Goal: Task Accomplishment & Management: Manage account settings

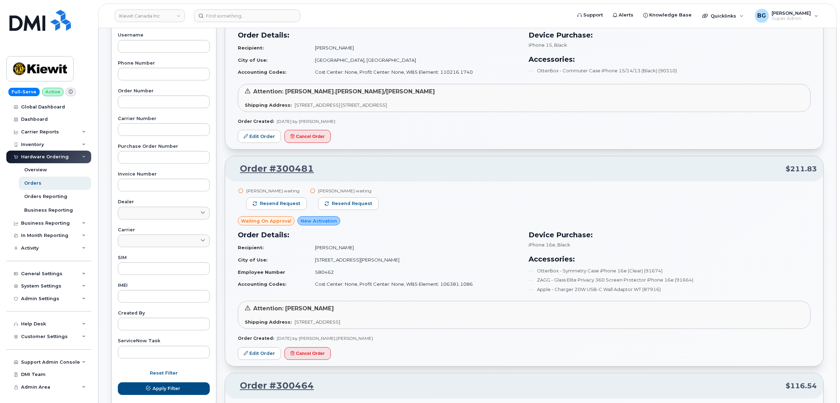
scroll to position [45, 0]
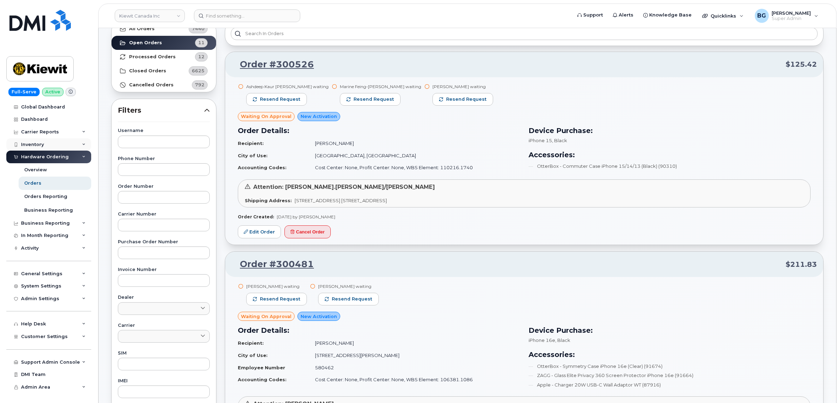
click at [30, 147] on div "Inventory" at bounding box center [32, 145] width 23 height 6
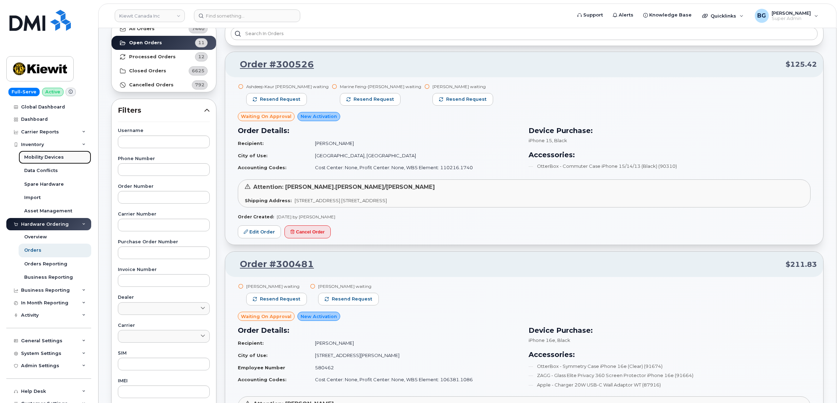
click at [47, 158] on div "Mobility Devices" at bounding box center [44, 157] width 40 height 6
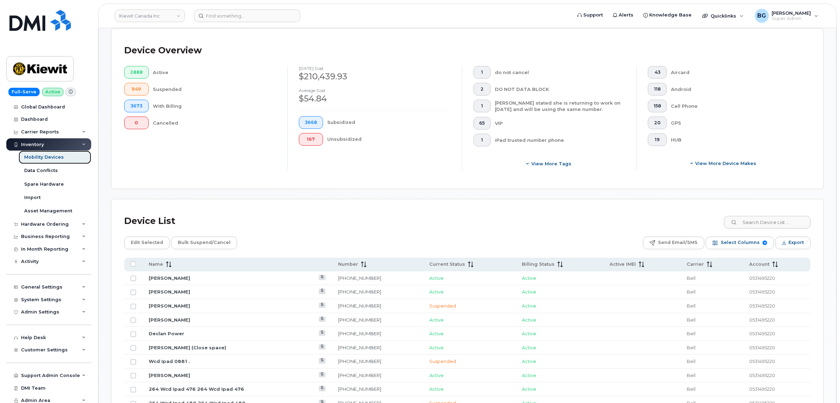
scroll to position [292, 0]
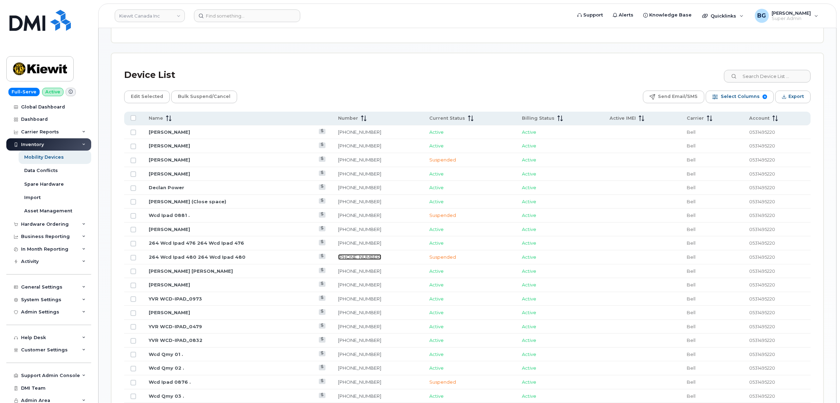
click at [343, 257] on link "236-268-2835" at bounding box center [359, 257] width 43 height 6
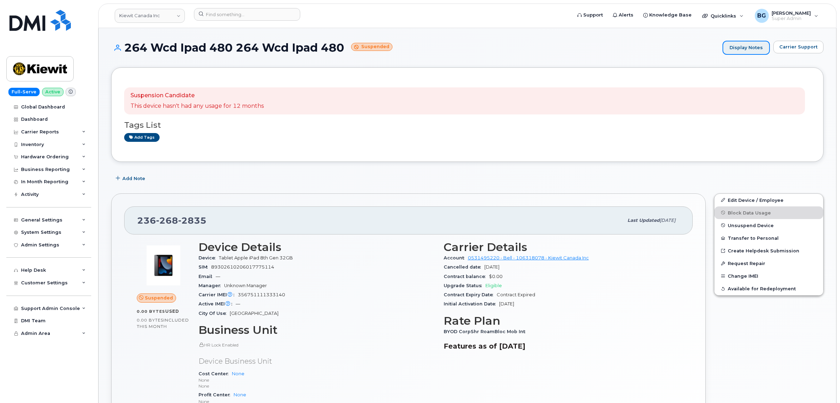
click at [744, 50] on link "Display Notes" at bounding box center [745, 48] width 47 height 14
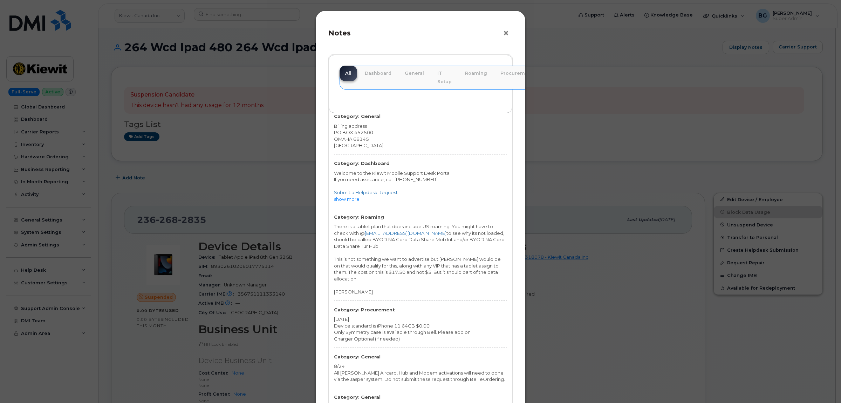
click at [505, 34] on button "×" at bounding box center [508, 33] width 10 height 11
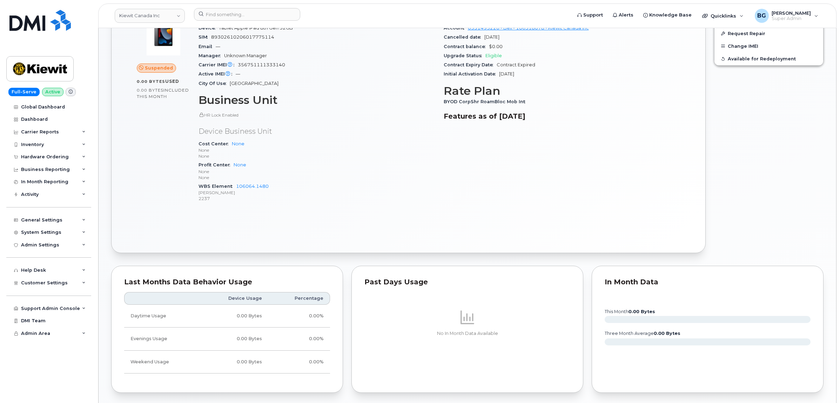
scroll to position [120, 0]
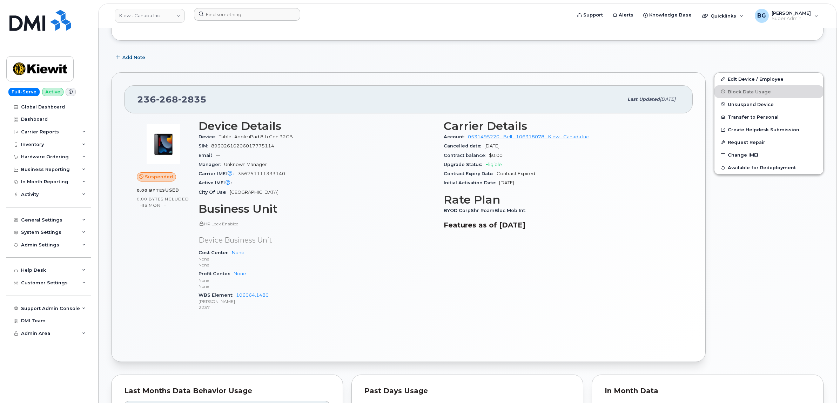
click at [317, 19] on form at bounding box center [380, 14] width 373 height 13
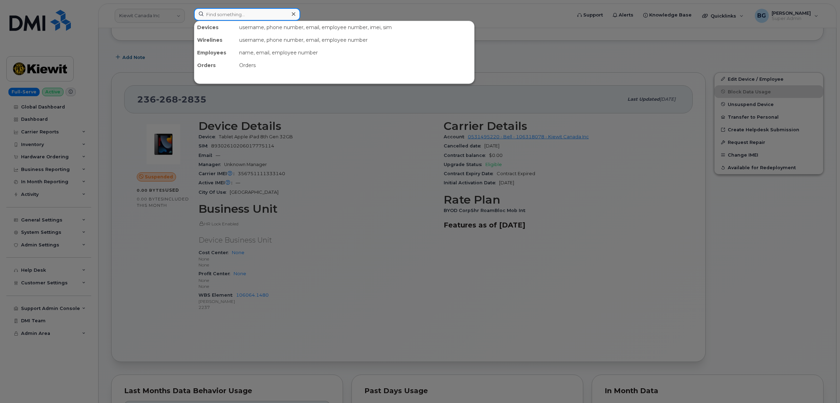
click at [252, 14] on input at bounding box center [247, 14] width 106 height 13
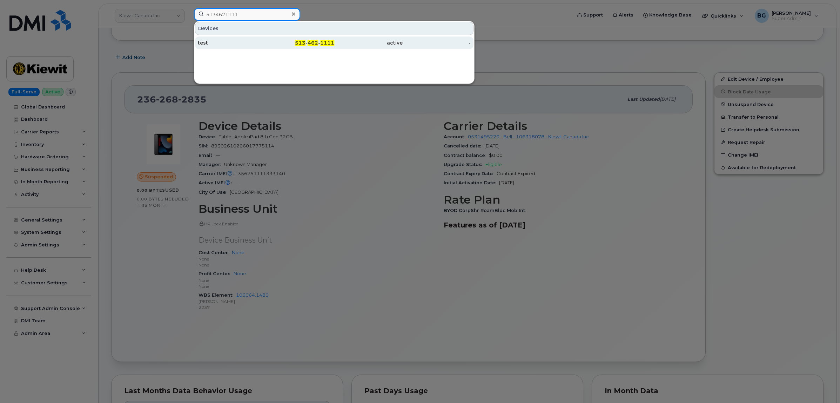
type input "5134621111"
click at [308, 40] on div "513 - 462 - 1111" at bounding box center [300, 42] width 68 height 7
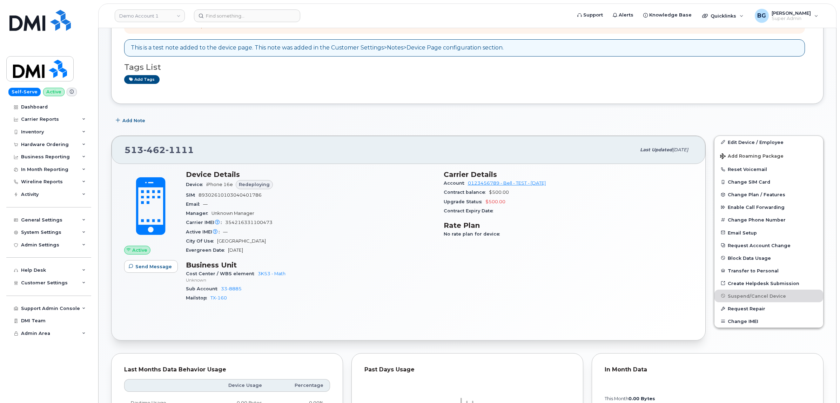
scroll to position [88, 0]
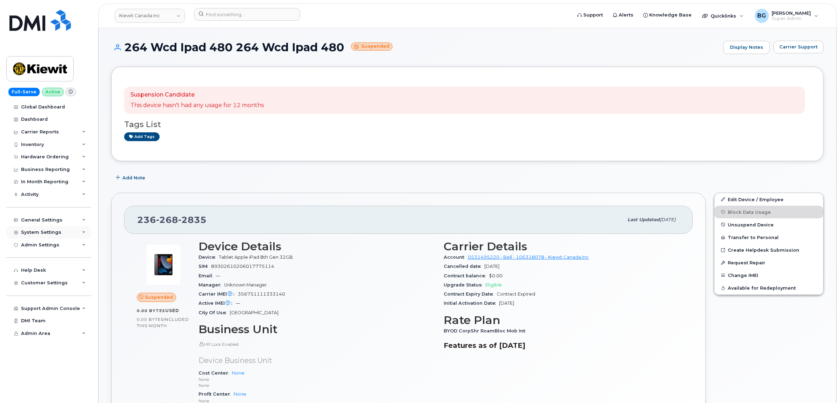
click at [27, 233] on div "System Settings" at bounding box center [41, 232] width 40 height 6
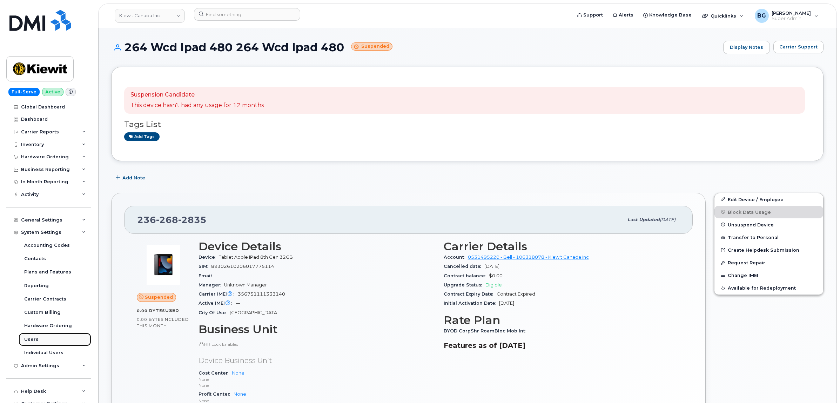
click at [33, 339] on div "Users" at bounding box center [31, 339] width 14 height 6
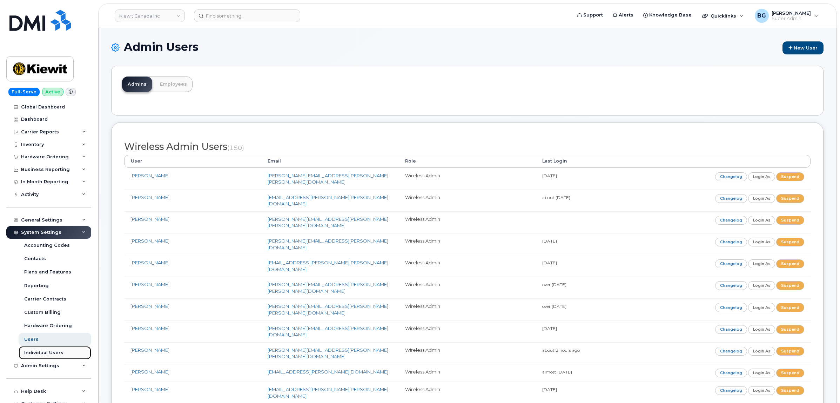
click at [47, 353] on div "Individual Users" at bounding box center [43, 352] width 39 height 6
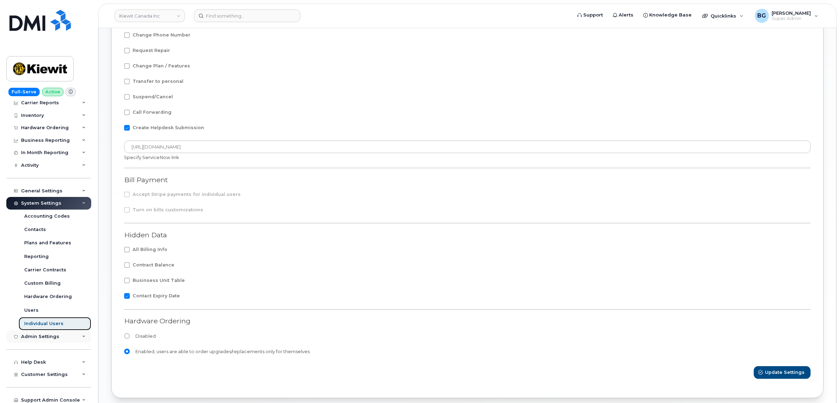
scroll to position [60, 0]
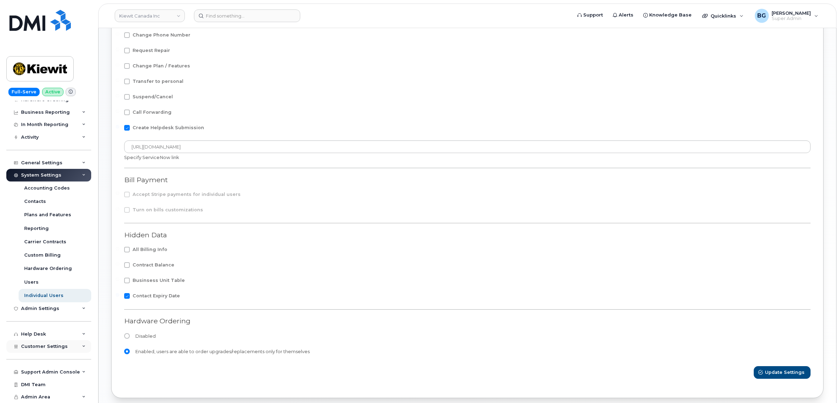
click at [47, 345] on span "Customer Settings" at bounding box center [44, 345] width 47 height 5
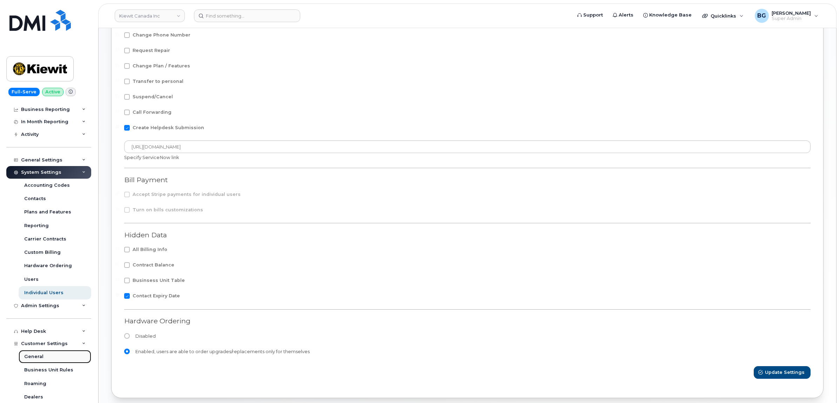
click at [34, 357] on div "General" at bounding box center [33, 356] width 19 height 6
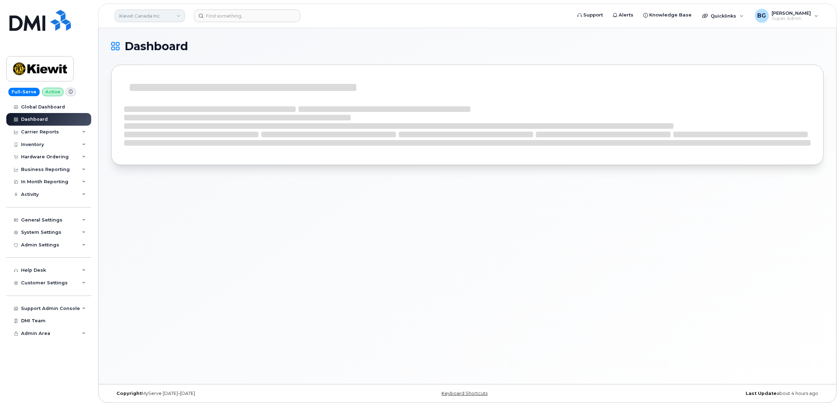
click at [160, 10] on link "Kiewit Canada Inc" at bounding box center [150, 15] width 70 height 13
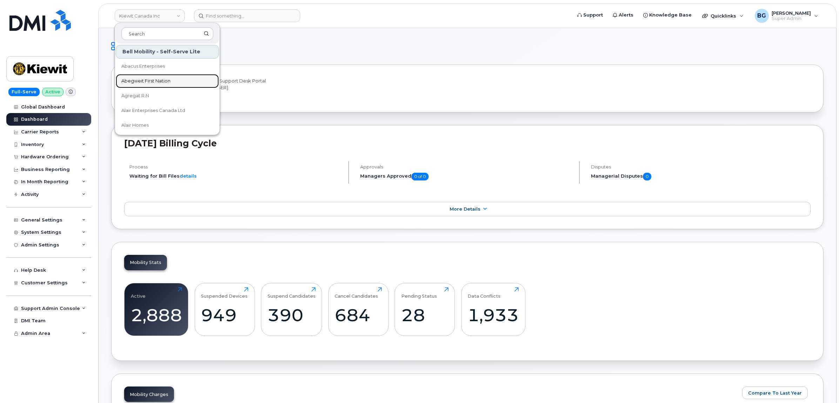
click at [153, 79] on span "Abegweit First Nation" at bounding box center [145, 80] width 49 height 7
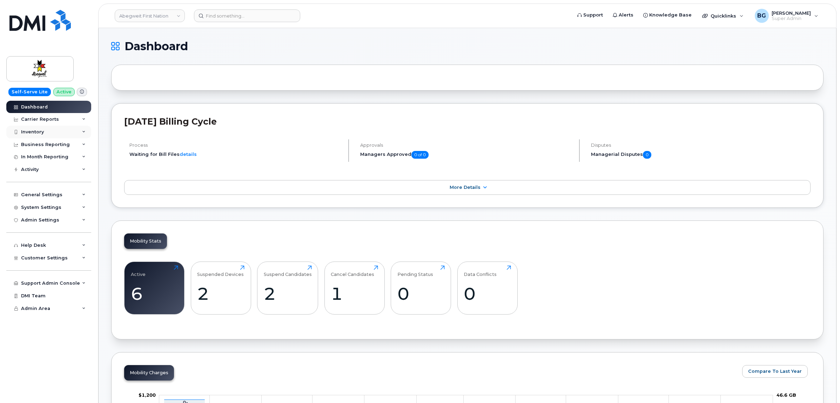
click at [35, 135] on div "Inventory" at bounding box center [32, 132] width 23 height 6
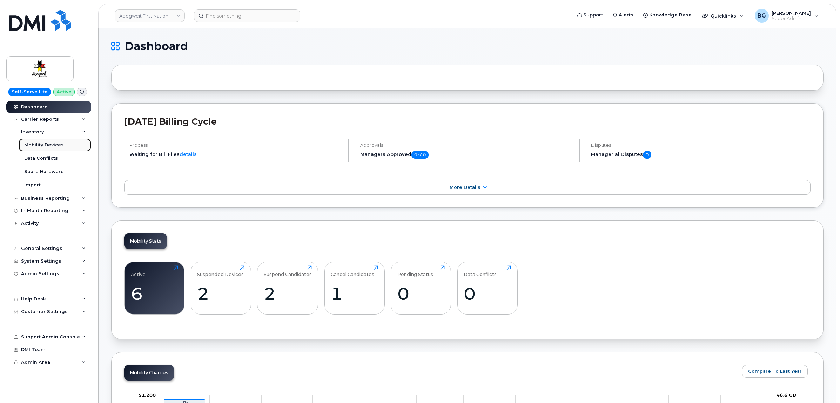
click at [39, 141] on link "Mobility Devices" at bounding box center [55, 144] width 73 height 13
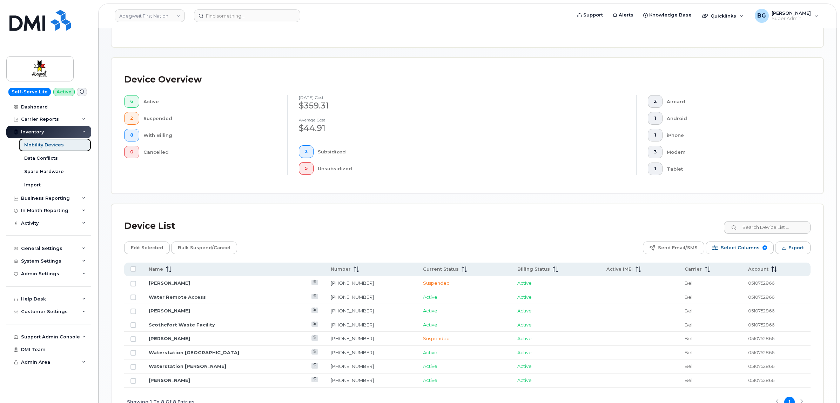
scroll to position [146, 0]
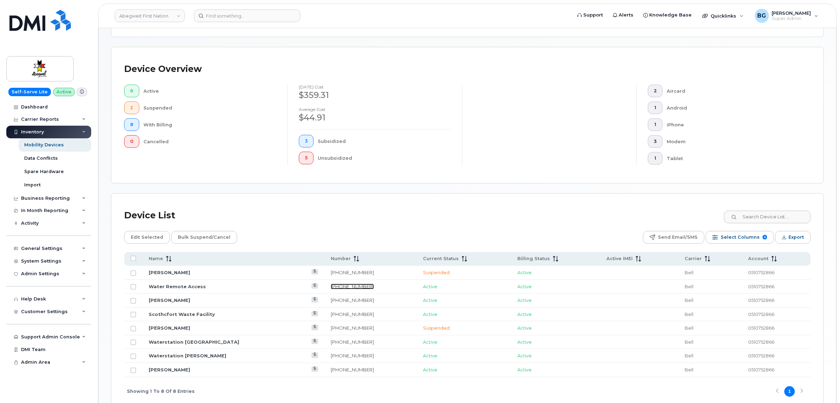
click at [331, 286] on link "782-377-2905" at bounding box center [352, 286] width 43 height 6
click at [154, 9] on link "Abegweit First Nation" at bounding box center [150, 15] width 70 height 13
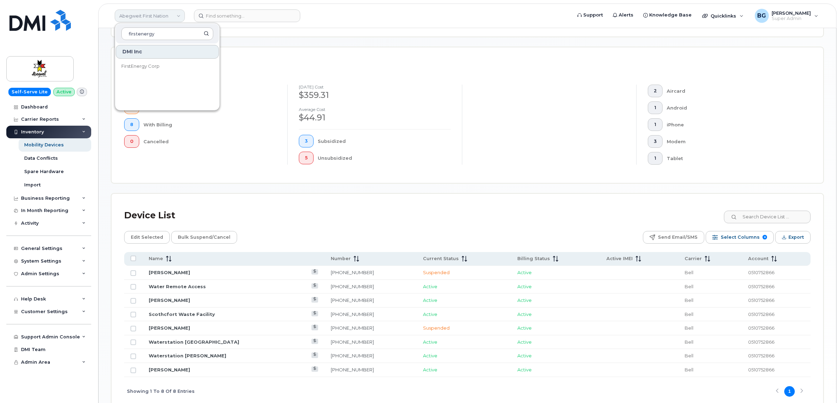
type input "firstenergy"
click at [146, 65] on span "FirstEnergy Corp" at bounding box center [140, 66] width 38 height 7
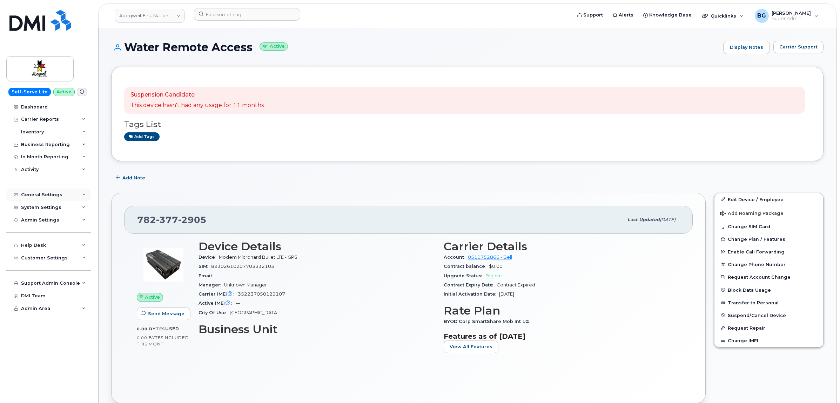
click at [51, 196] on div "General Settings" at bounding box center [41, 195] width 41 height 6
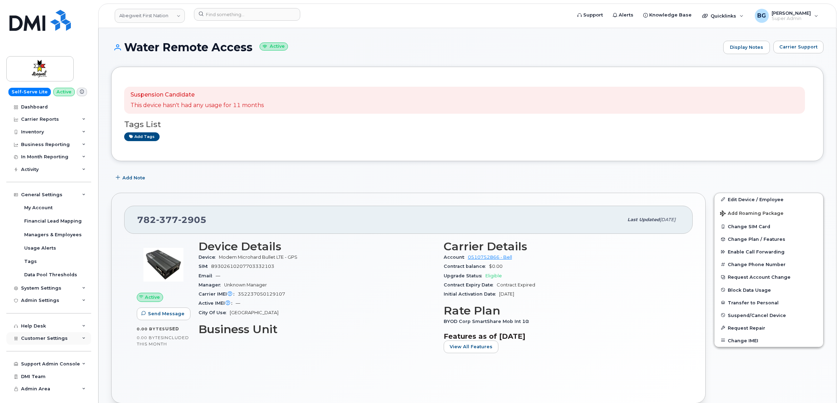
click at [41, 343] on div "Customer Settings" at bounding box center [48, 338] width 85 height 13
click at [36, 352] on div "General" at bounding box center [33, 351] width 19 height 6
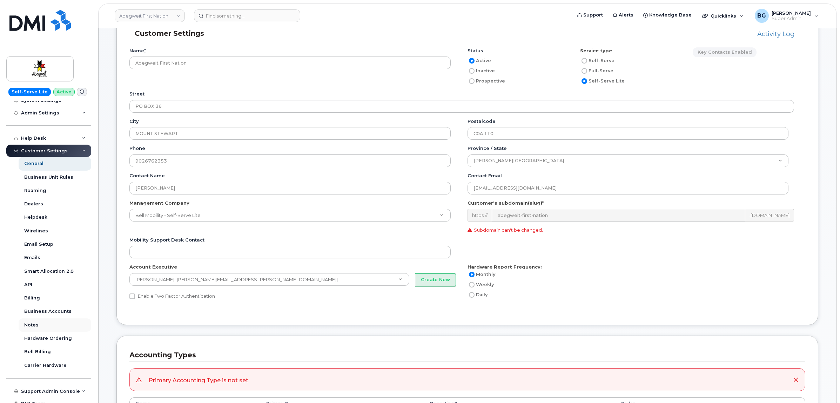
scroll to position [117, 0]
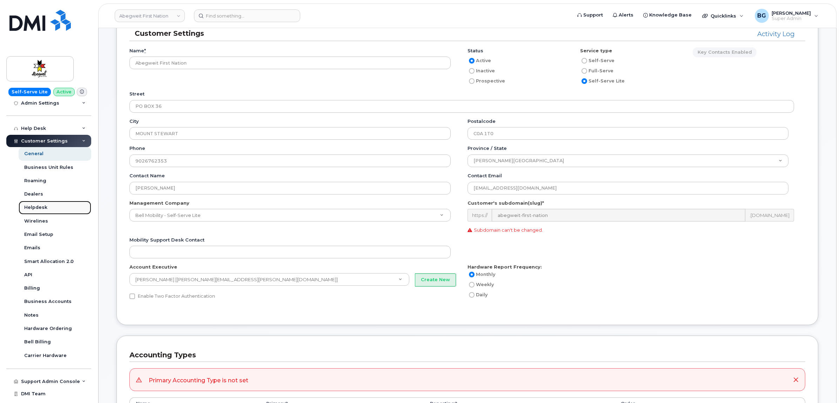
click at [32, 207] on div "Helpdesk" at bounding box center [35, 207] width 23 height 6
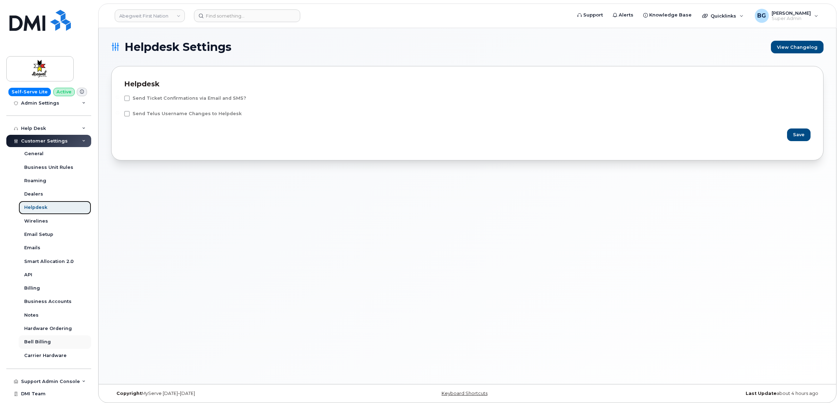
scroll to position [129, 0]
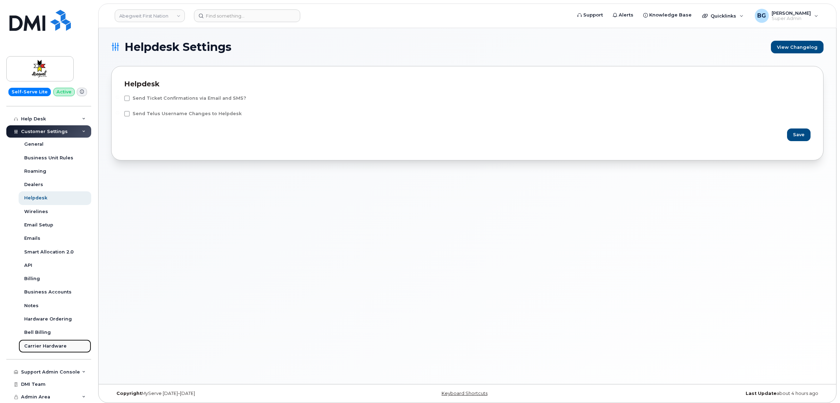
click at [40, 343] on div "Carrier Hardware" at bounding box center [45, 346] width 42 height 6
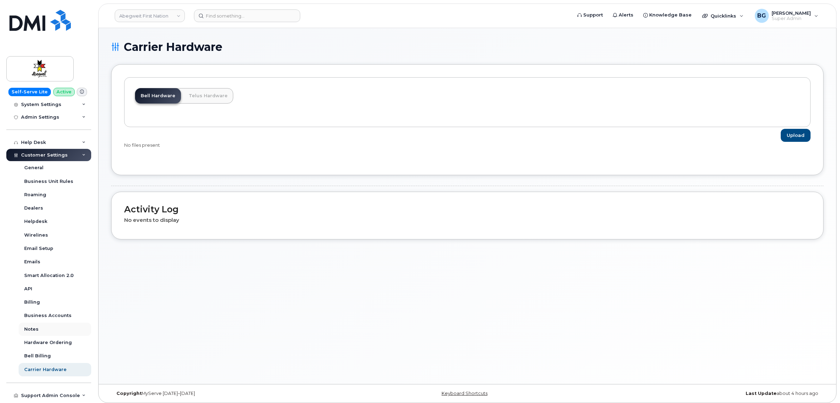
scroll to position [129, 0]
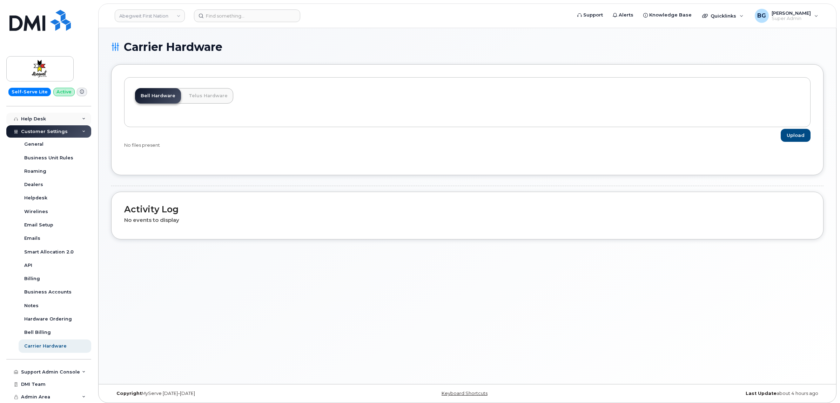
click at [23, 119] on div "Help Desk" at bounding box center [33, 119] width 25 height 6
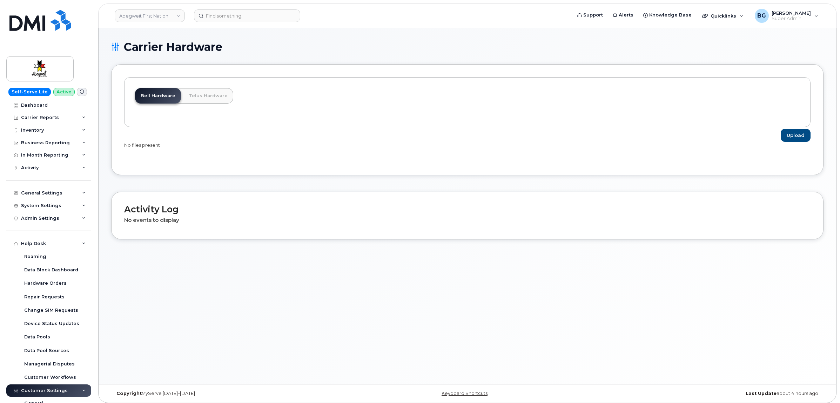
scroll to position [0, 0]
click at [37, 208] on div "System Settings" at bounding box center [41, 207] width 40 height 6
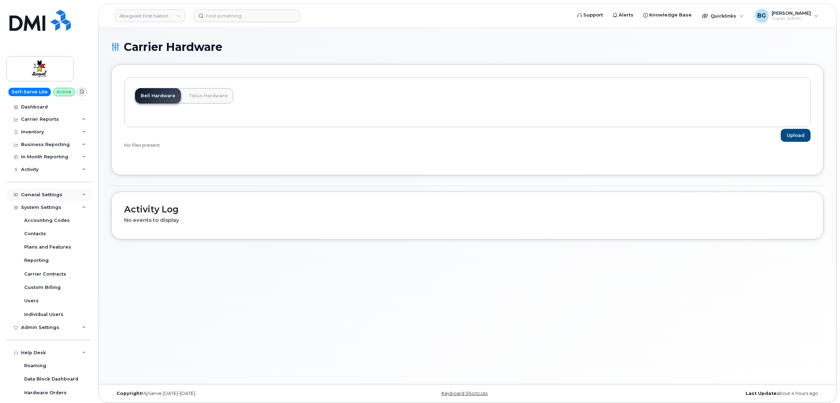
drag, startPoint x: 32, startPoint y: 193, endPoint x: 39, endPoint y: 195, distance: 7.4
click at [32, 193] on div "General Settings" at bounding box center [41, 195] width 41 height 6
click at [32, 171] on div "Activity" at bounding box center [30, 170] width 18 height 6
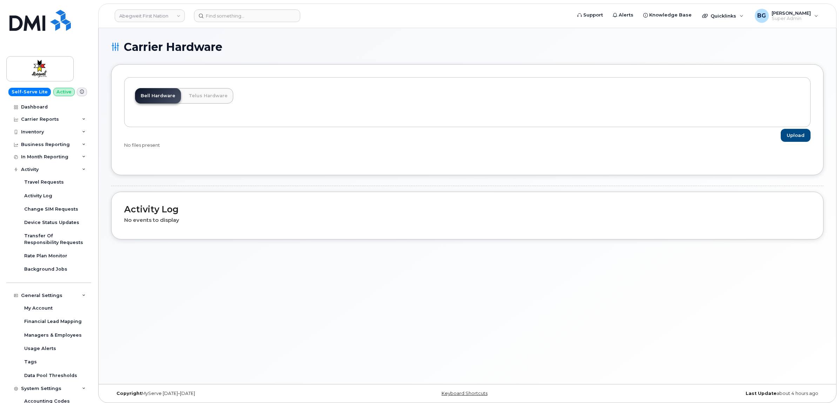
drag, startPoint x: 80, startPoint y: 1, endPoint x: 430, endPoint y: 41, distance: 352.2
click at [430, 41] on h1 "Carrier Hardware" at bounding box center [467, 47] width 712 height 12
click at [239, 18] on input at bounding box center [247, 15] width 106 height 13
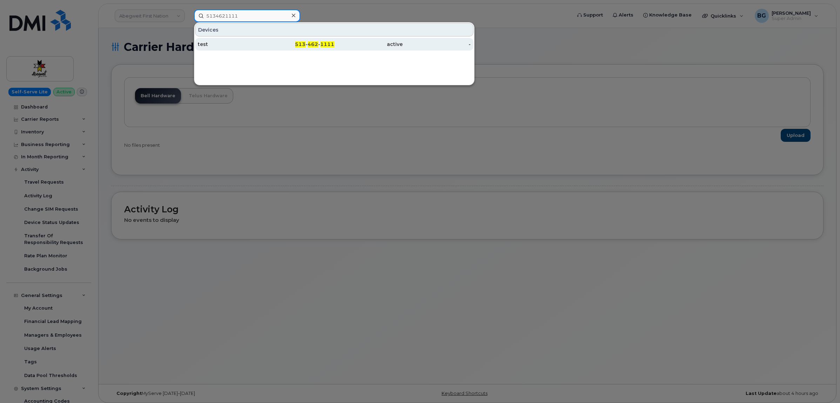
type input "5134621111"
click at [323, 39] on div "513 - 462 - 1111" at bounding box center [300, 44] width 68 height 13
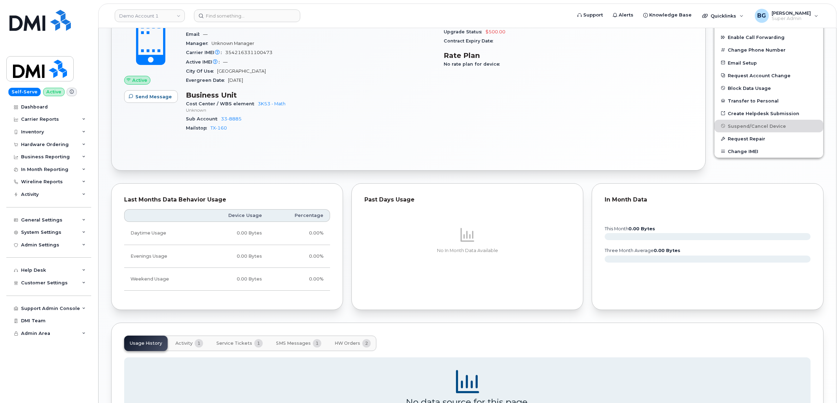
scroll to position [326, 0]
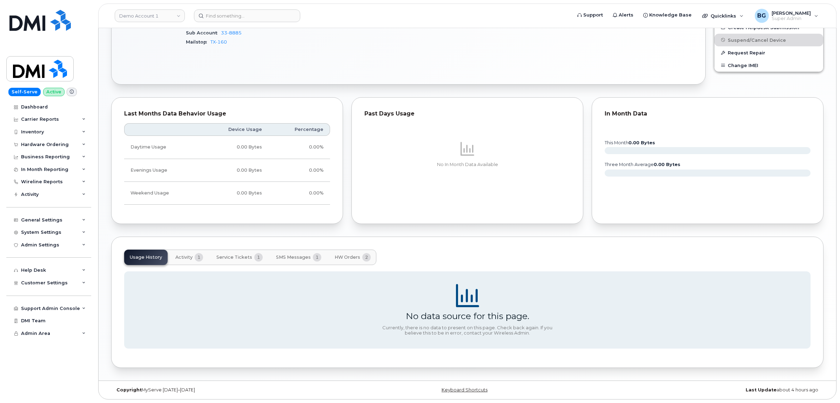
click at [303, 257] on span "SMS Messages" at bounding box center [293, 257] width 35 height 6
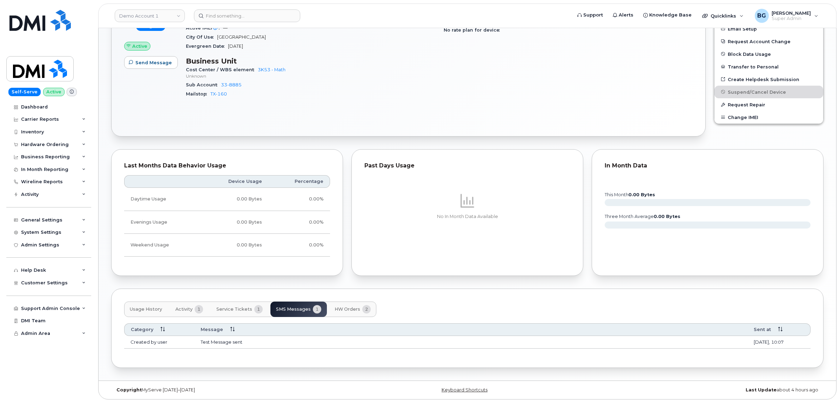
scroll to position [275, 0]
click at [223, 341] on td "Test Message sent" at bounding box center [470, 342] width 553 height 13
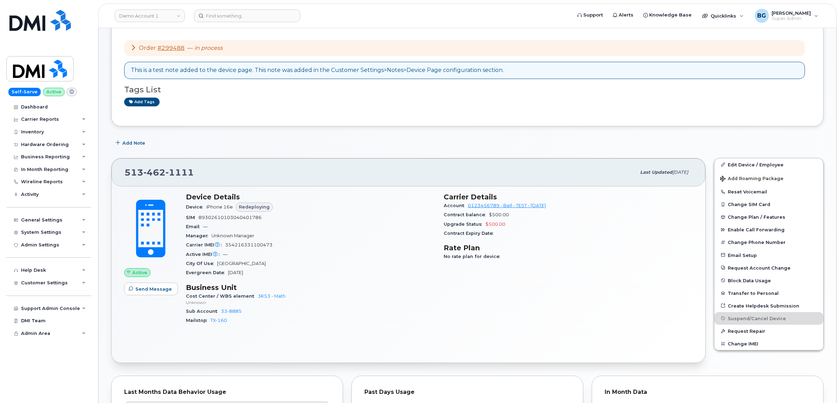
scroll to position [0, 0]
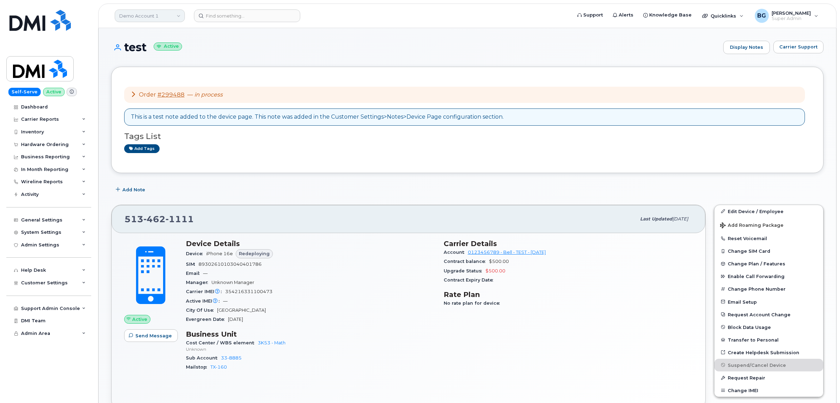
click at [150, 15] on link "Demo Account 1" at bounding box center [150, 15] width 70 height 13
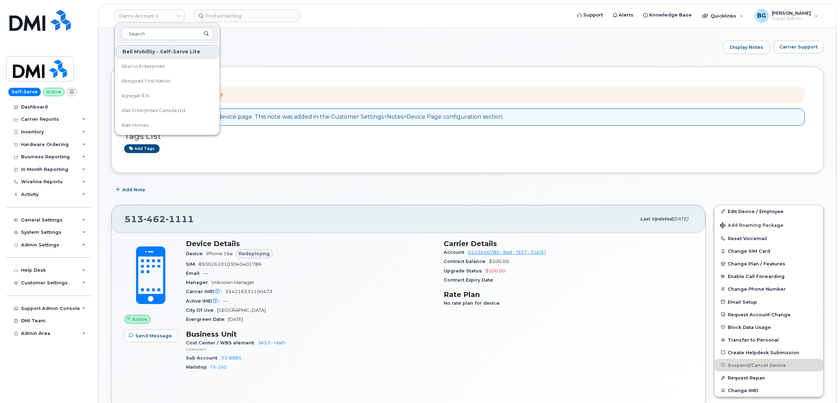
click at [390, 48] on h1 "test Active" at bounding box center [415, 47] width 608 height 12
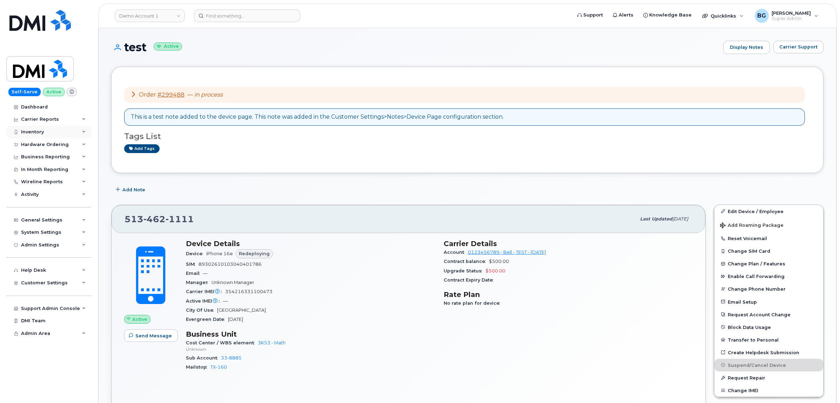
click at [39, 134] on div "Inventory" at bounding box center [32, 132] width 23 height 6
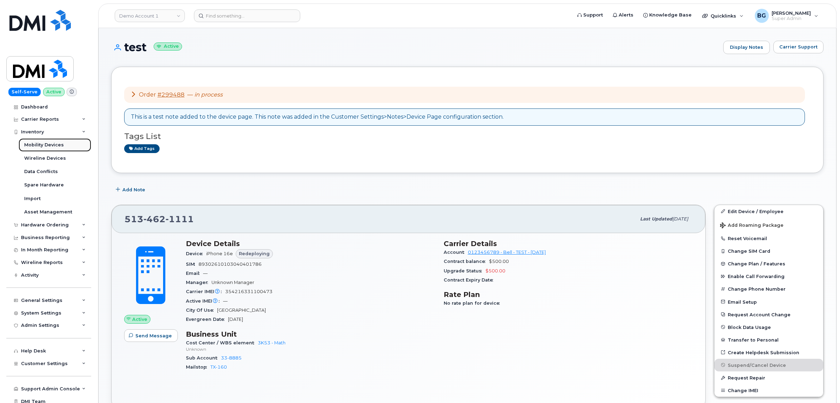
click at [38, 146] on div "Mobility Devices" at bounding box center [44, 145] width 40 height 6
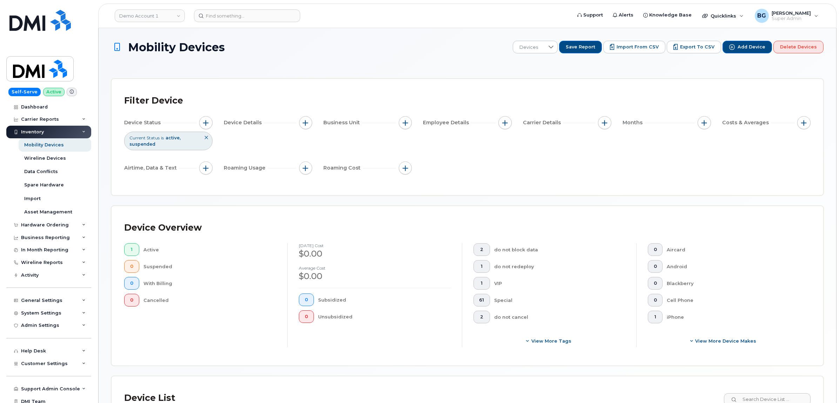
click at [584, 76] on div "Mobility Devices Devices Save Report Import from CSV Export to CSV Add Device D…" at bounding box center [467, 266] width 712 height 450
click at [605, 65] on div "Mobility Devices Devices Save Report Import from CSV Export to CSV Add Device D…" at bounding box center [467, 53] width 712 height 25
click at [416, 60] on div "Mobility Devices Devices Save Report Import from CSV Export to CSV Add Device D…" at bounding box center [467, 53] width 712 height 25
click at [749, 48] on span "Add Device" at bounding box center [751, 47] width 28 height 6
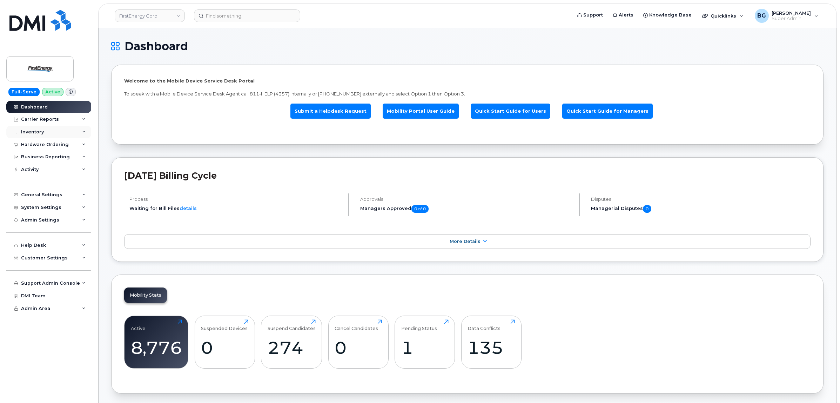
click at [28, 128] on div "Inventory" at bounding box center [48, 132] width 85 height 13
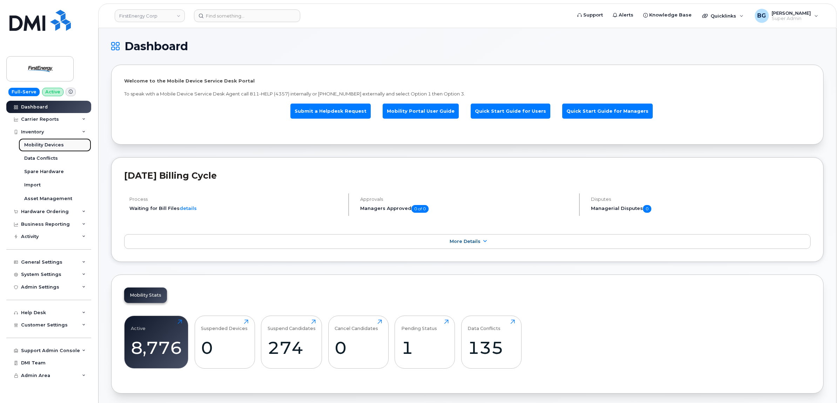
click at [29, 148] on div "Mobility Devices" at bounding box center [44, 145] width 40 height 6
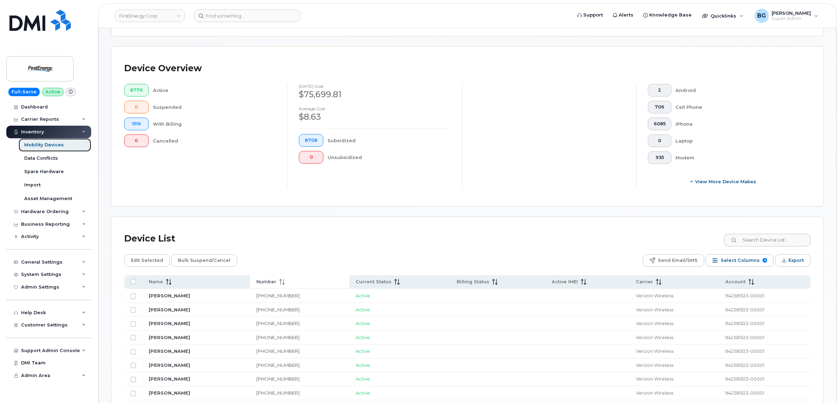
scroll to position [263, 0]
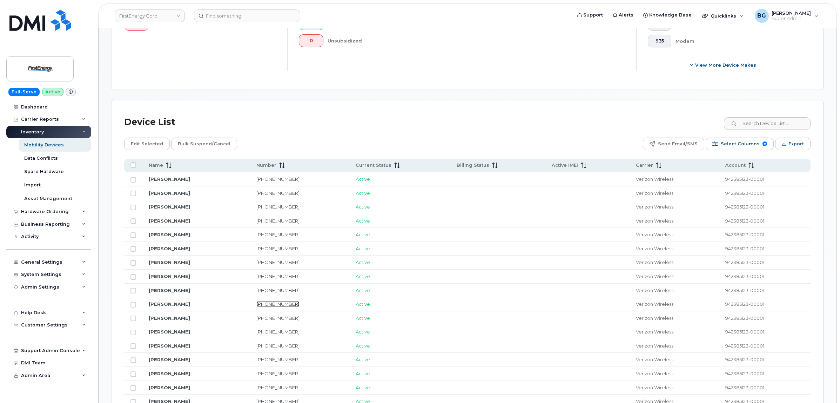
click at [299, 305] on link "201-274-9640" at bounding box center [277, 304] width 43 height 6
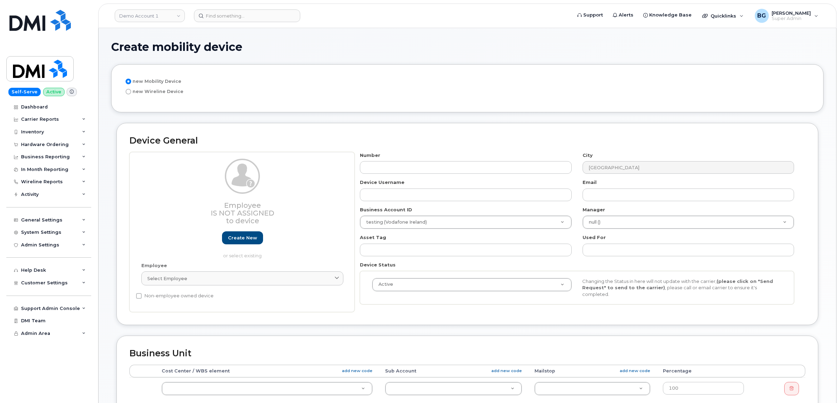
scroll to position [88, 0]
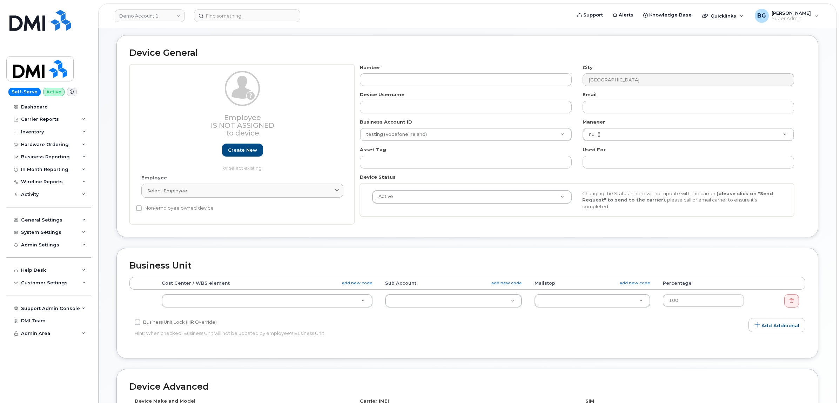
click at [418, 216] on div "Number [GEOGRAPHIC_DATA] Device Username Email Business Account ID testing (Vod…" at bounding box center [576, 143] width 445 height 158
click at [431, 81] on input "text" at bounding box center [465, 79] width 211 height 13
type input "513462"
type input "?"
type input "5134627"
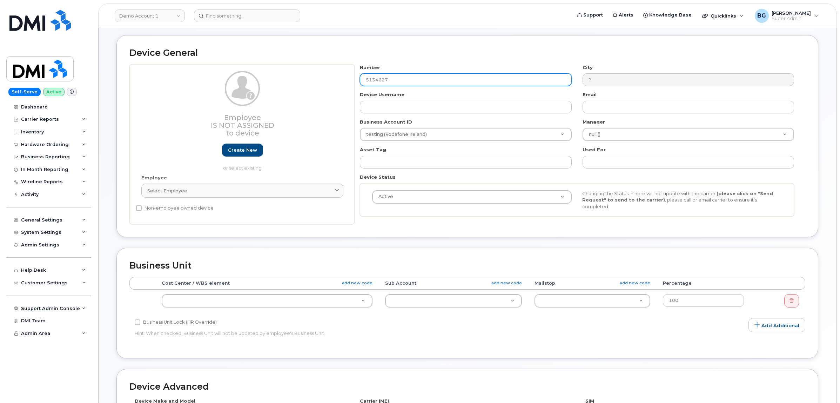
type input "Cincinnati"
type input "5134627003"
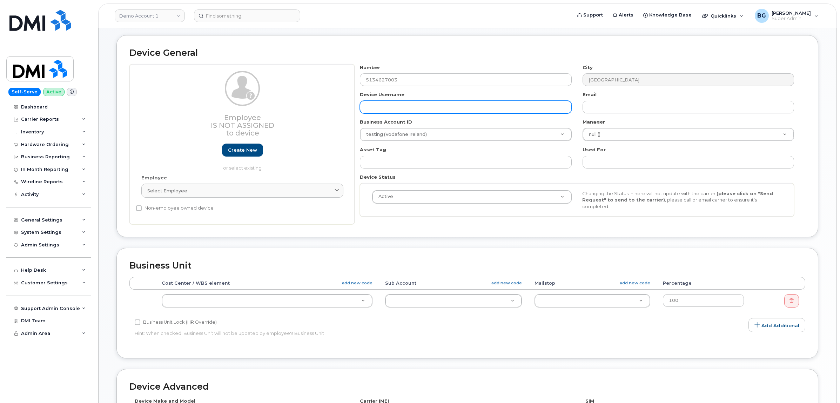
click at [383, 108] on input "text" at bounding box center [465, 107] width 211 height 13
type input "Test"
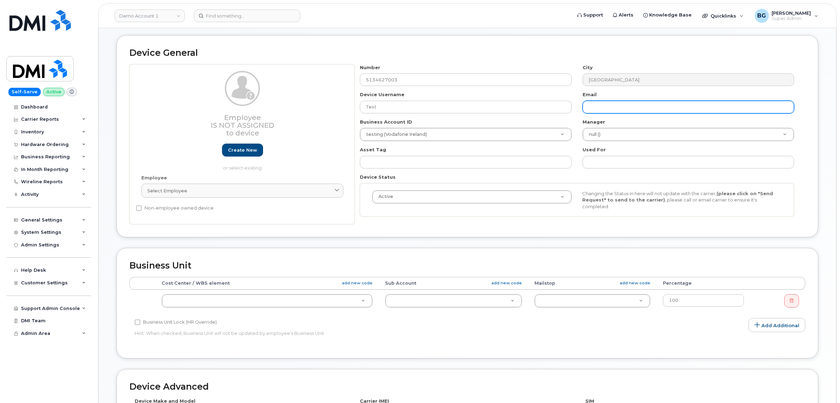
click at [623, 109] on input "text" at bounding box center [687, 107] width 211 height 13
type input "t"
click at [475, 55] on h2 "Device General" at bounding box center [467, 53] width 676 height 10
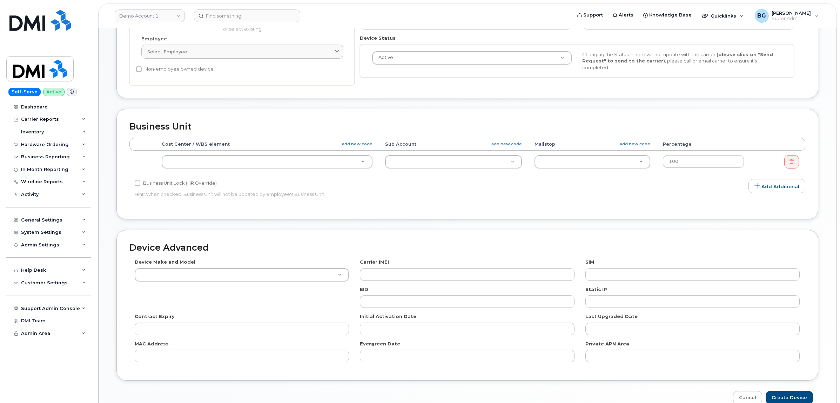
scroll to position [263, 0]
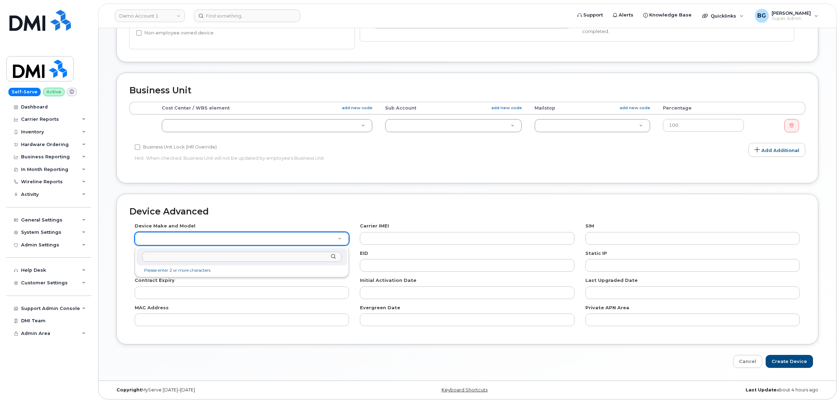
click at [218, 256] on input "text" at bounding box center [242, 256] width 200 height 10
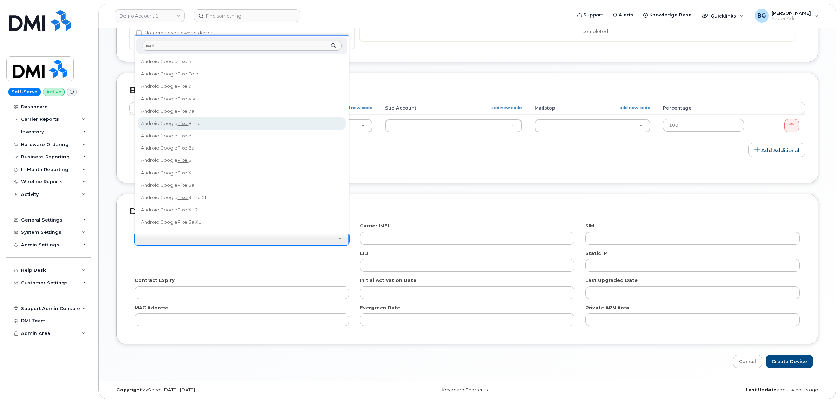
type input "pixel"
select select "3034"
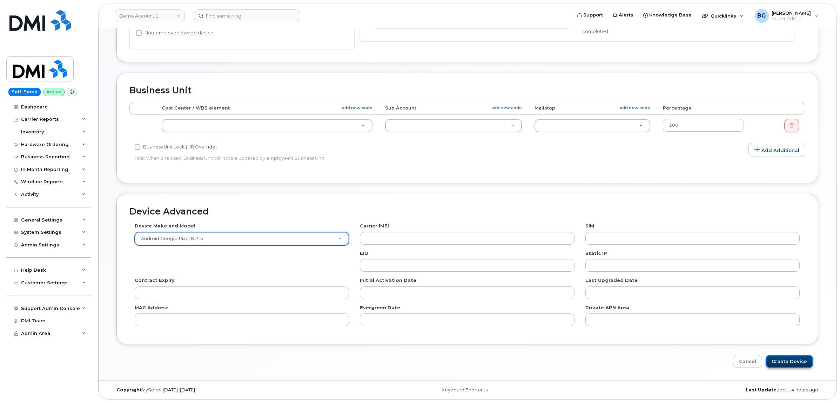
click at [786, 367] on input "Create Device" at bounding box center [788, 360] width 47 height 13
type input "Saving..."
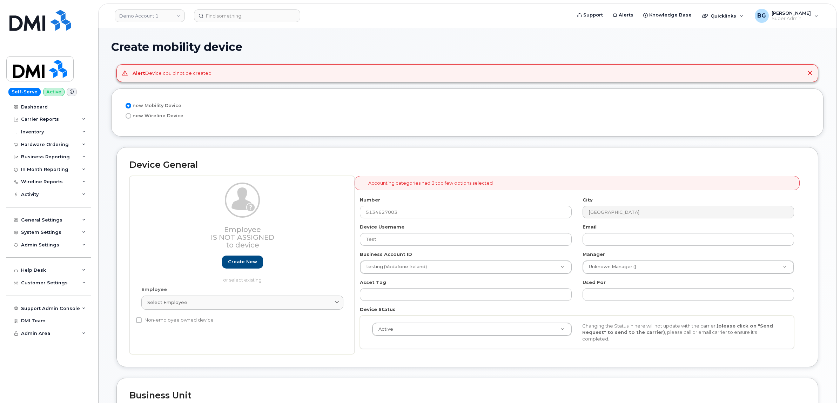
scroll to position [29, 0]
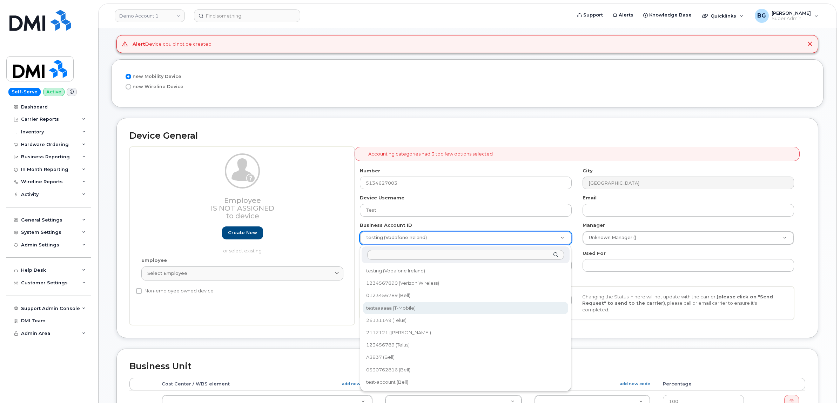
select select "12053"
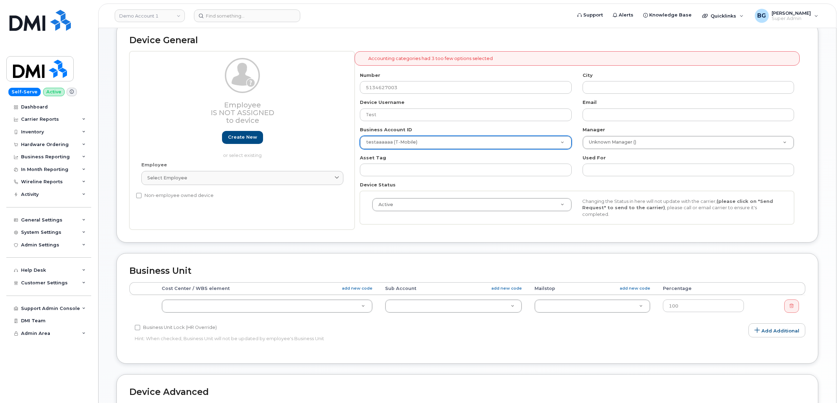
scroll to position [204, 0]
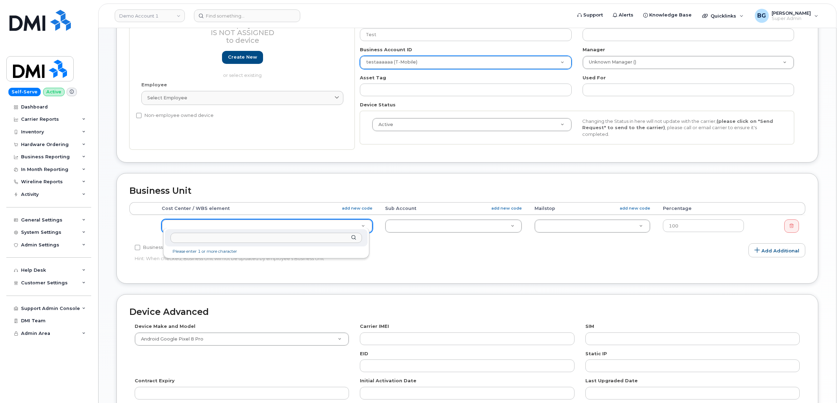
click at [218, 239] on input "text" at bounding box center [265, 237] width 191 height 10
type input "1"
type input "a"
type input "none"
click at [351, 236] on input "none" at bounding box center [265, 237] width 191 height 10
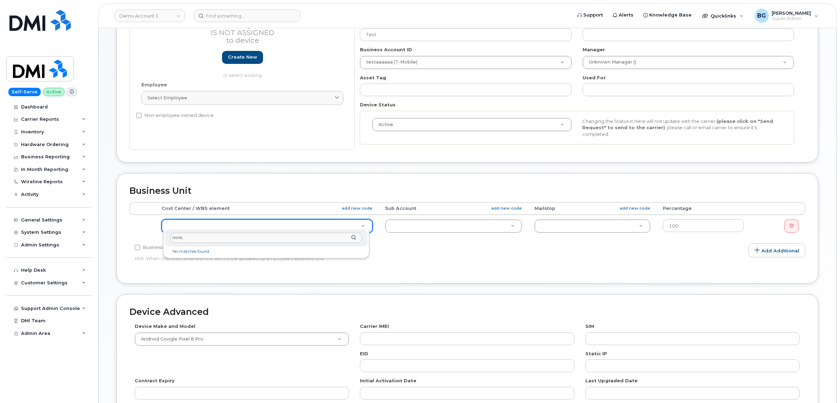
drag, startPoint x: 208, startPoint y: 239, endPoint x: 131, endPoint y: 239, distance: 76.8
click at [131, 239] on body "Demo Account 1 Support Alerts Knowledge Base Quicklinks Suspend / Cancel Device…" at bounding box center [420, 149] width 840 height 707
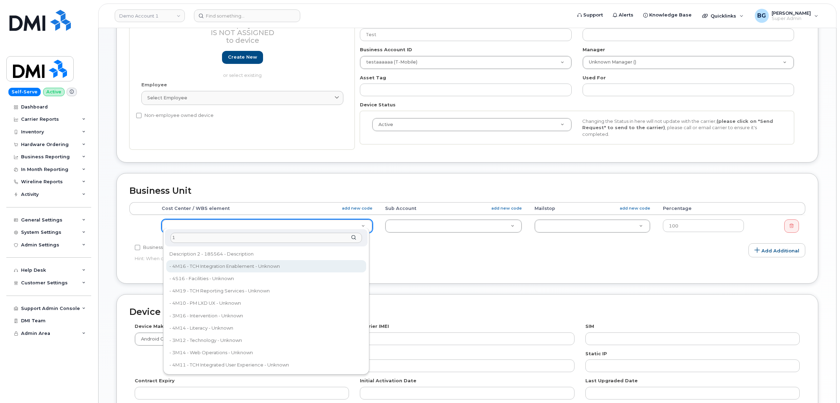
type input "1"
type input "10477679"
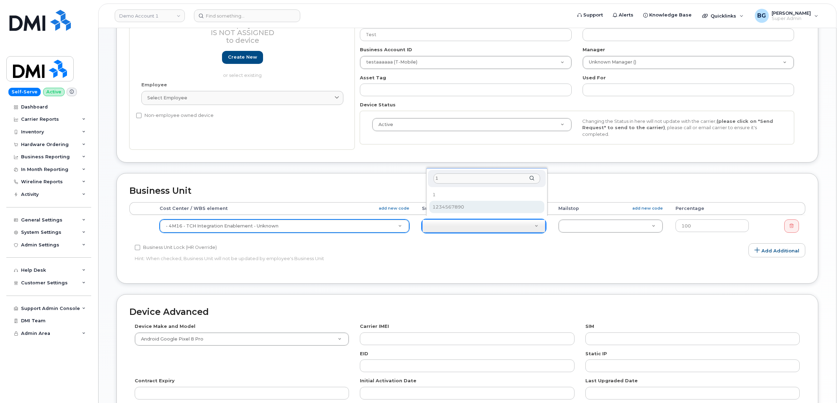
type input "1"
select select "19832072"
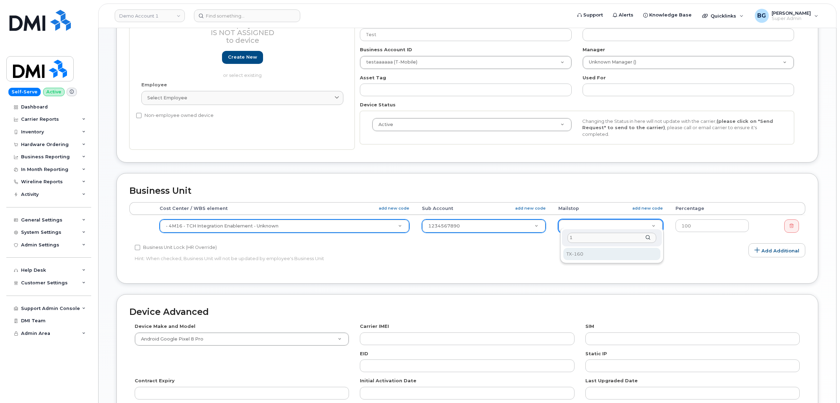
type input "1"
select select "29539251"
click at [682, 254] on div "Accounting Categories Rules Accounting categories percentages must add up to 10…" at bounding box center [467, 236] width 676 height 68
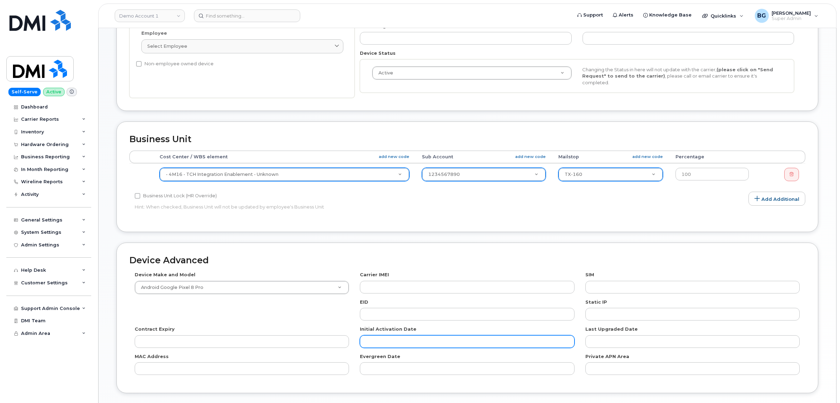
scroll to position [300, 0]
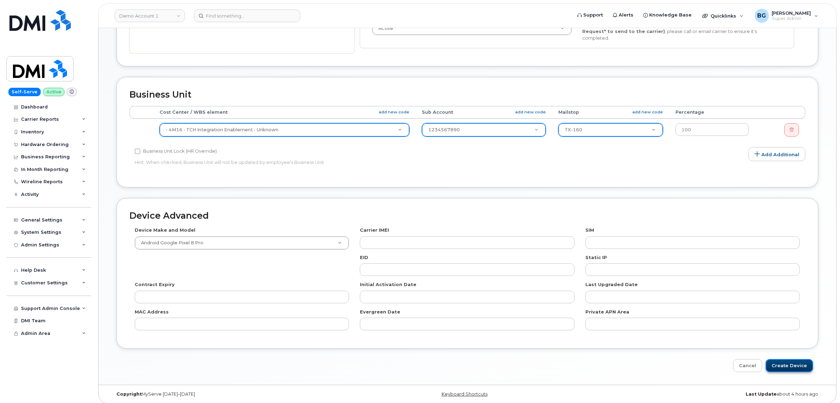
click at [794, 365] on input "Create Device" at bounding box center [788, 365] width 47 height 13
type input "Saving..."
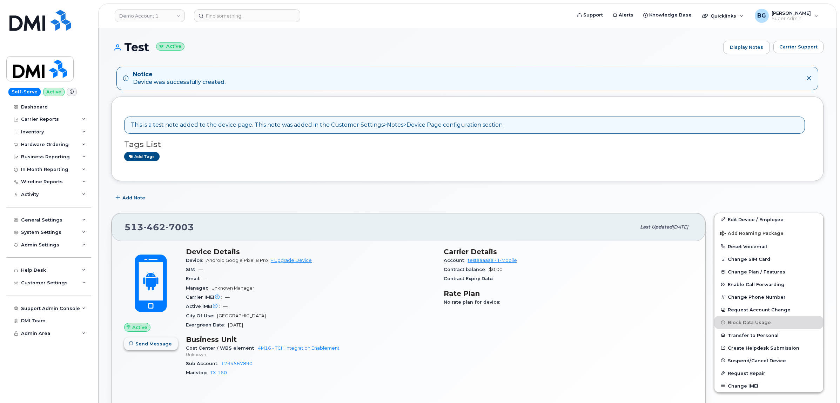
click at [137, 346] on span "Send Message" at bounding box center [153, 343] width 36 height 7
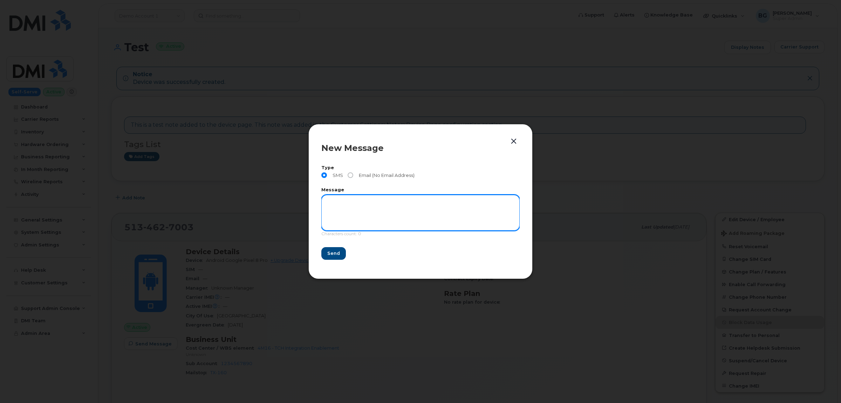
click at [360, 208] on textarea at bounding box center [421, 213] width 198 height 36
type textarea "testing"
click at [334, 252] on span "Send" at bounding box center [333, 253] width 13 height 7
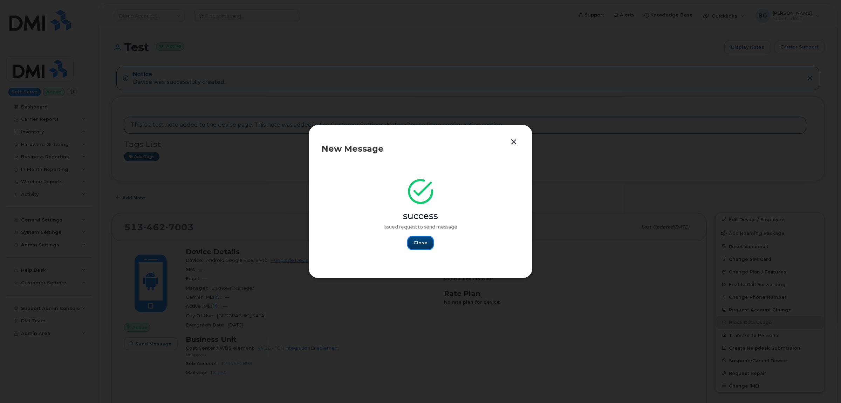
click at [424, 238] on button "Close" at bounding box center [420, 242] width 25 height 13
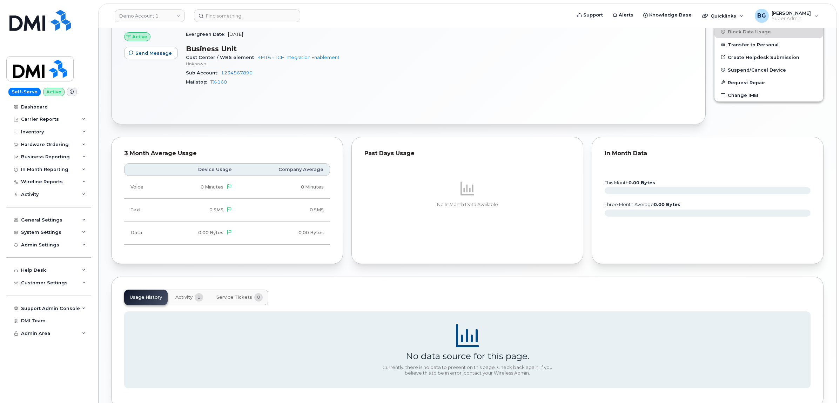
scroll to position [332, 0]
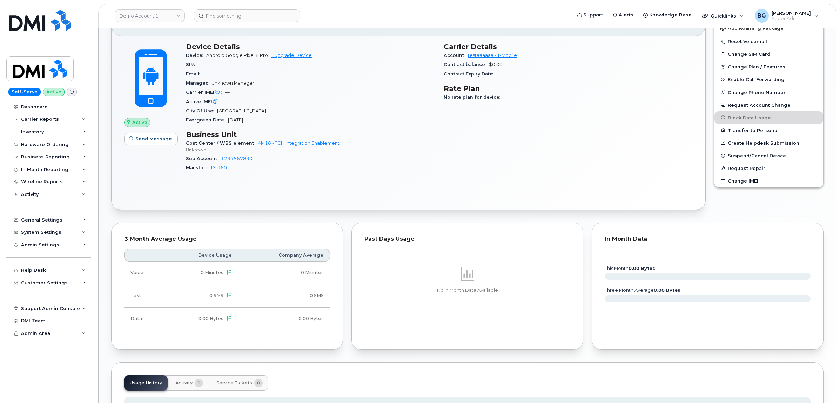
scroll to position [263, 0]
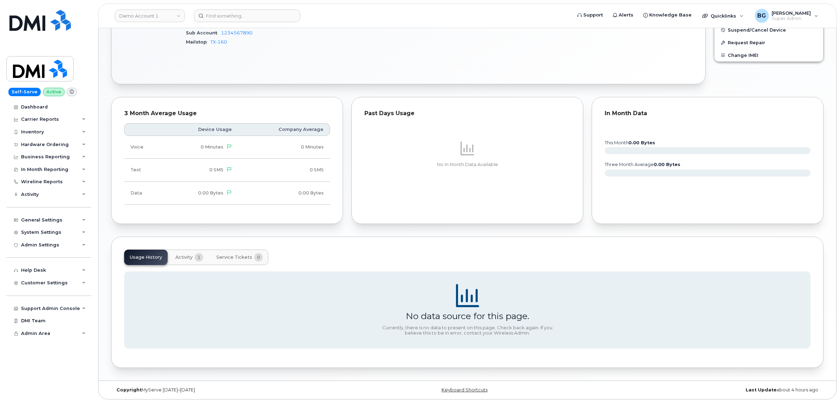
click at [186, 256] on span "Activity" at bounding box center [183, 257] width 17 height 6
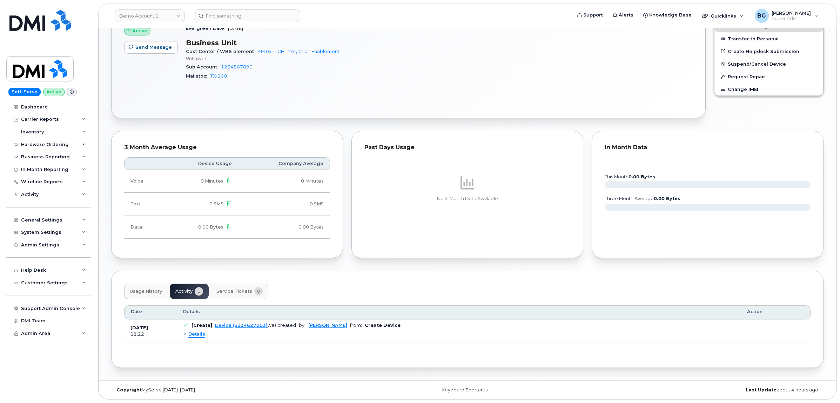
scroll to position [269, 0]
click at [230, 286] on button "Service Tickets 0" at bounding box center [240, 290] width 58 height 15
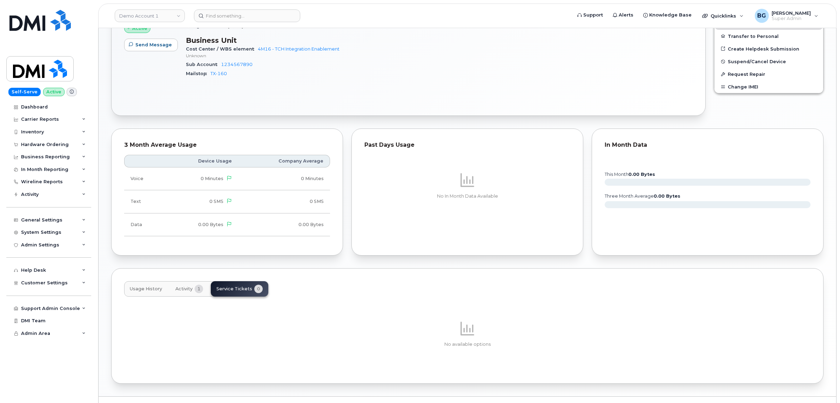
click at [174, 285] on button "Activity 1" at bounding box center [189, 288] width 39 height 15
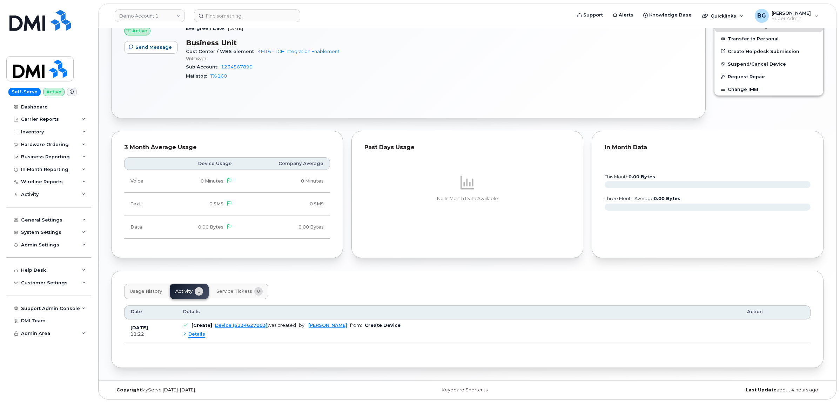
click at [137, 292] on span "Usage History" at bounding box center [146, 291] width 32 height 6
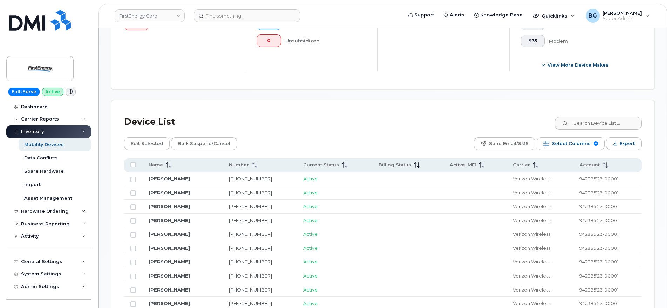
scroll to position [263, 0]
click at [46, 261] on div "General Settings" at bounding box center [41, 262] width 41 height 6
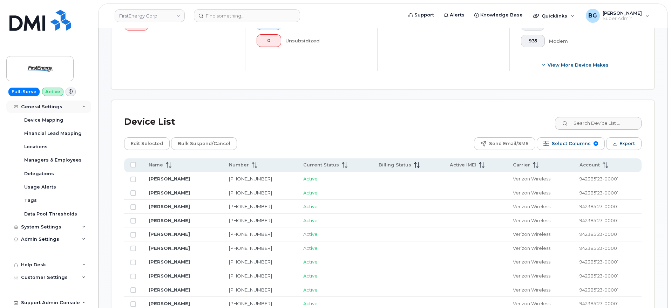
scroll to position [168, 0]
click at [40, 224] on div "System Settings" at bounding box center [41, 227] width 40 height 6
click at [39, 278] on div "Reporting" at bounding box center [36, 280] width 25 height 6
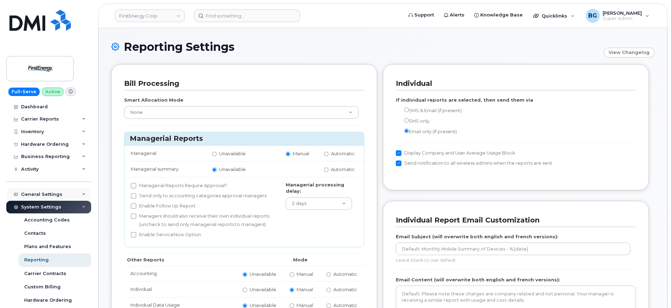
click at [45, 192] on div "General Settings" at bounding box center [41, 195] width 41 height 6
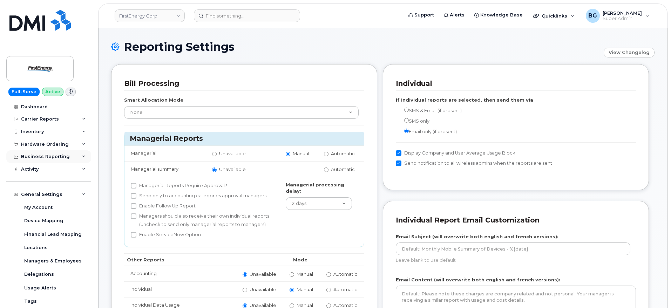
click at [52, 155] on div "Business Reporting" at bounding box center [45, 157] width 49 height 6
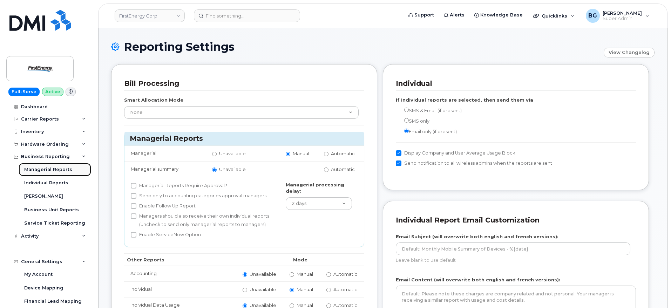
click at [51, 167] on div "Managerial Reports" at bounding box center [48, 170] width 48 height 6
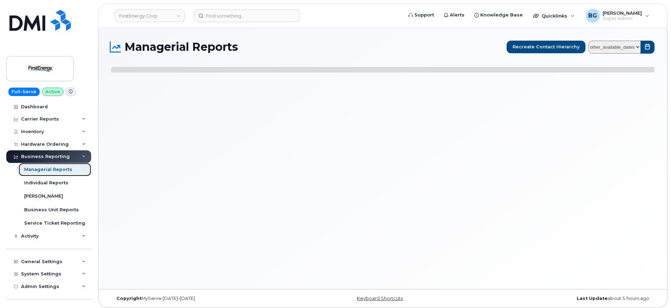
select select
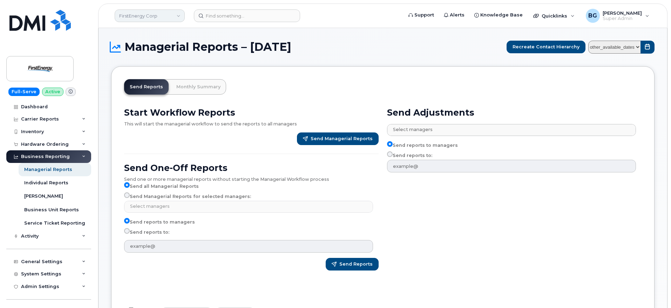
click at [154, 13] on link "FirstEnergy Corp" at bounding box center [150, 15] width 70 height 13
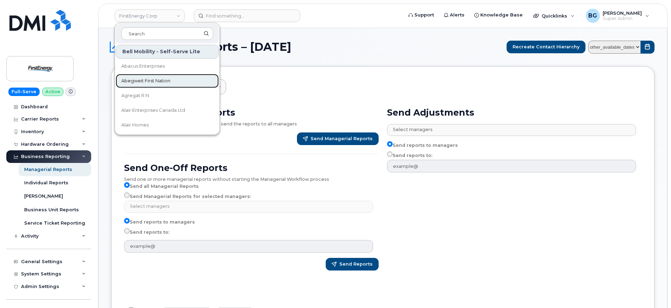
click at [140, 79] on span "Abegweit First Nation" at bounding box center [145, 80] width 49 height 7
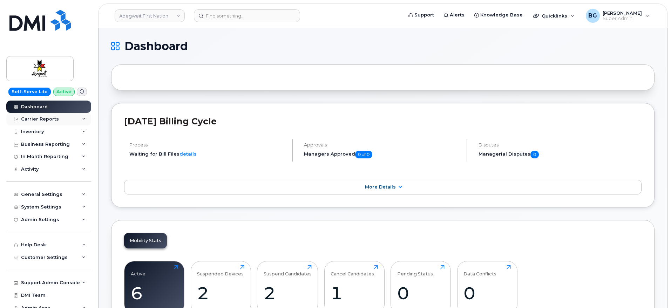
click at [43, 119] on div "Carrier Reports" at bounding box center [40, 119] width 38 height 6
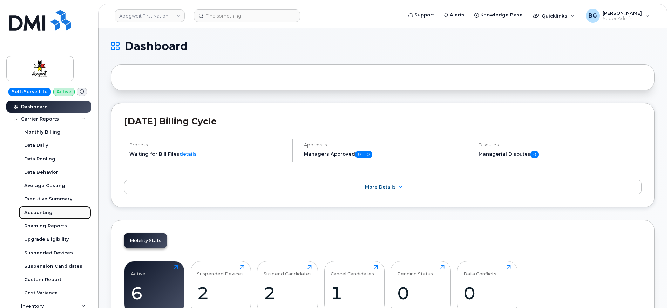
click at [38, 212] on div "Accounting" at bounding box center [38, 213] width 28 height 6
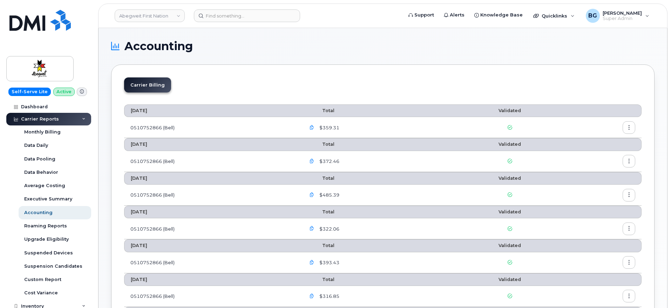
click at [624, 125] on button "button" at bounding box center [629, 127] width 13 height 13
click at [599, 154] on span "Download" at bounding box center [596, 156] width 27 height 6
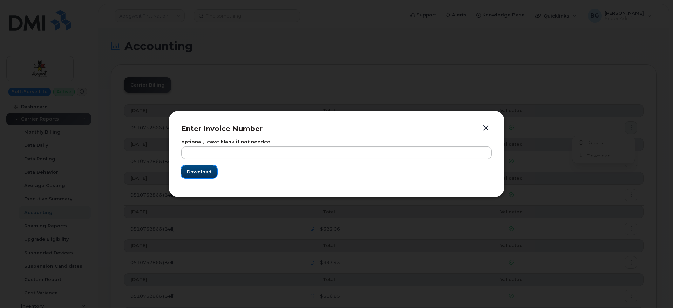
click at [194, 170] on span "Download" at bounding box center [199, 172] width 25 height 7
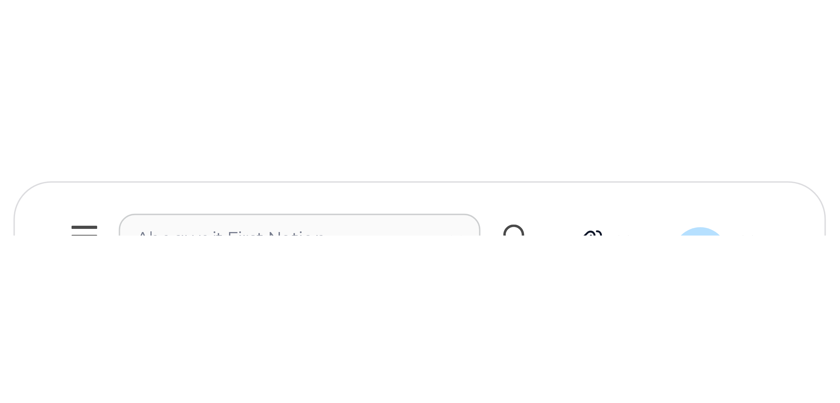
scroll to position [88, 0]
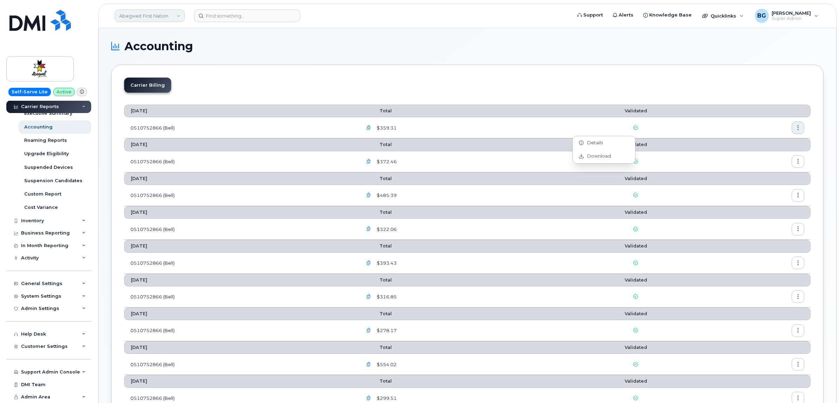
click at [142, 14] on link "Abegweit First Nation" at bounding box center [150, 15] width 70 height 13
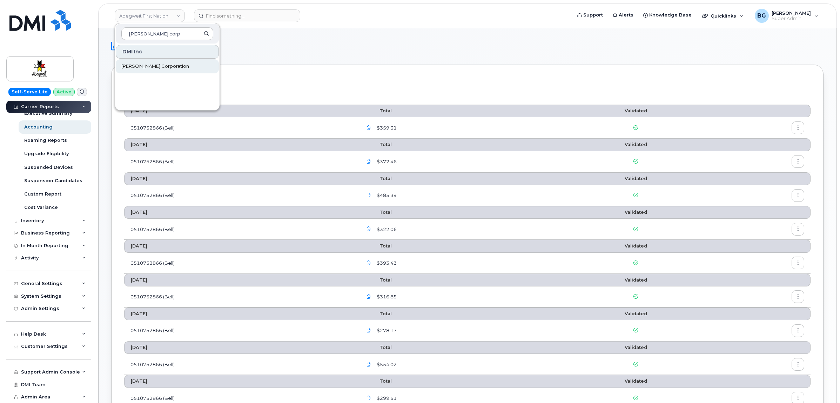
type input "[PERSON_NAME] corp"
click at [134, 67] on span "[PERSON_NAME] Corporation" at bounding box center [155, 66] width 68 height 7
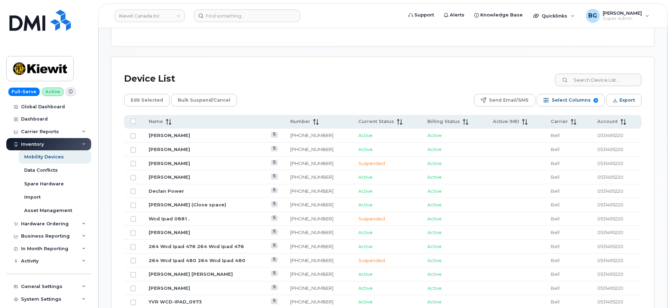
scroll to position [296, 0]
click at [49, 72] on img at bounding box center [40, 69] width 54 height 20
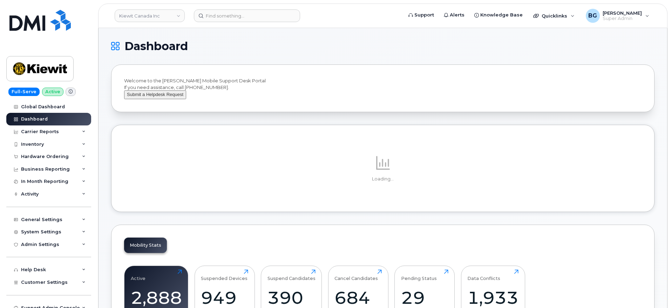
click at [146, 99] on button "Submit a Helpdesk Request" at bounding box center [155, 94] width 62 height 9
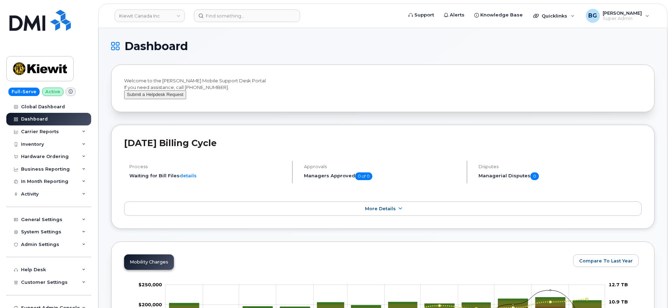
click at [155, 99] on button "Submit a Helpdesk Request" at bounding box center [155, 94] width 62 height 9
click at [156, 99] on button "Submit a Helpdesk Request" at bounding box center [155, 94] width 62 height 9
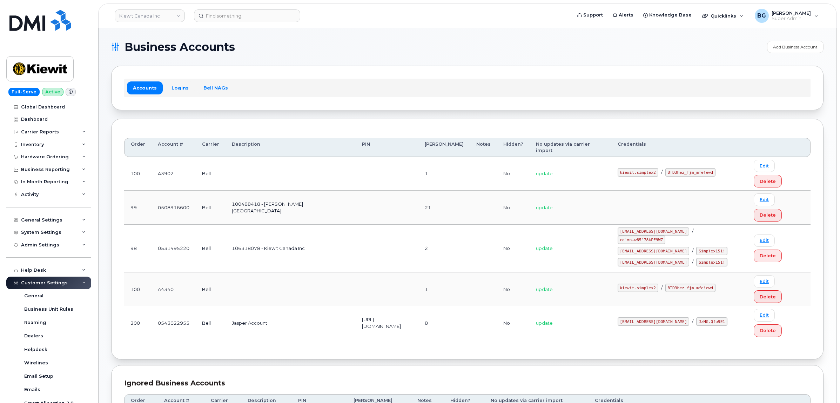
scroll to position [40, 0]
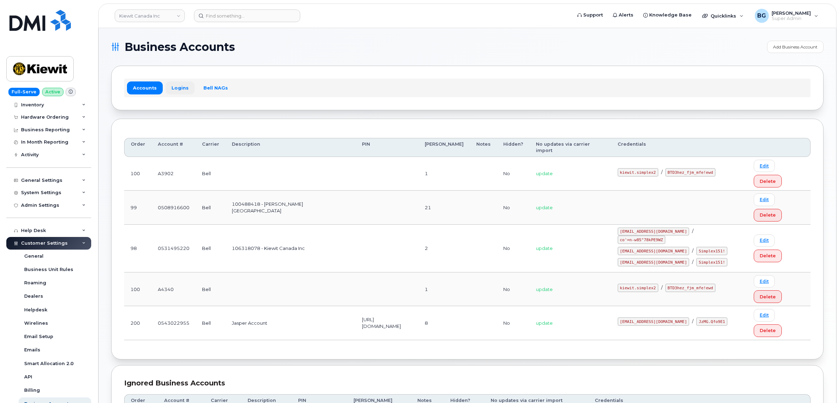
click at [178, 86] on link "Logins" at bounding box center [179, 87] width 29 height 13
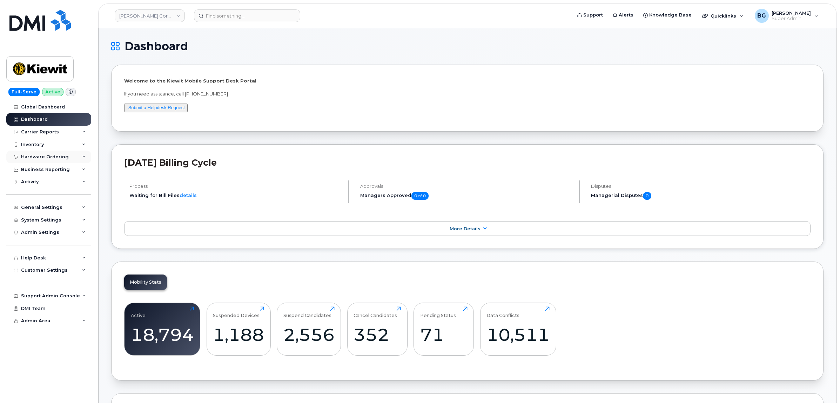
click at [32, 155] on div "Hardware Ordering" at bounding box center [45, 157] width 48 height 6
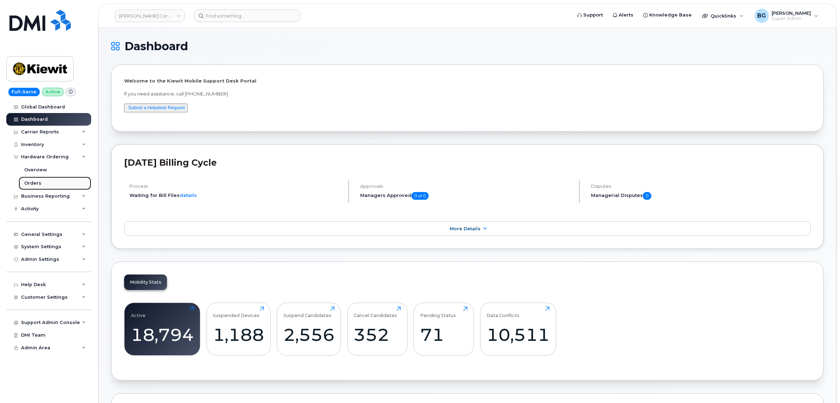
click at [30, 181] on div "Orders" at bounding box center [32, 183] width 17 height 6
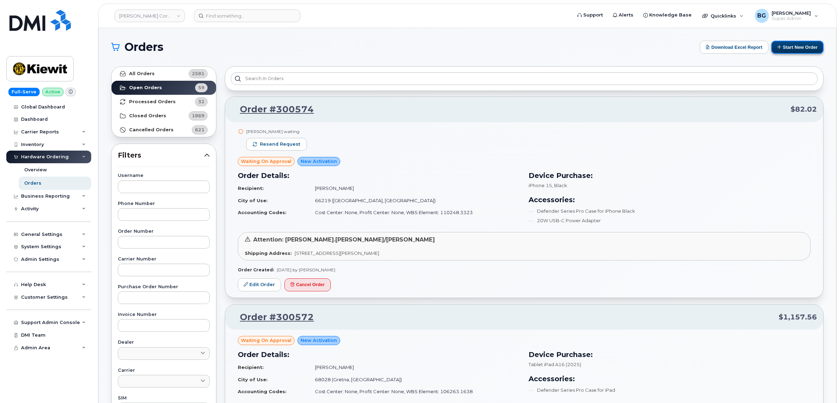
click at [805, 46] on button "Start New Order" at bounding box center [797, 47] width 52 height 13
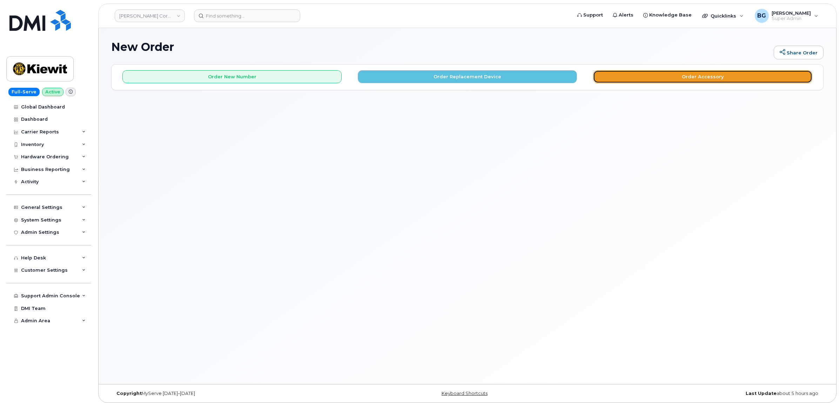
click at [671, 78] on button "Order Accessory" at bounding box center [702, 76] width 219 height 13
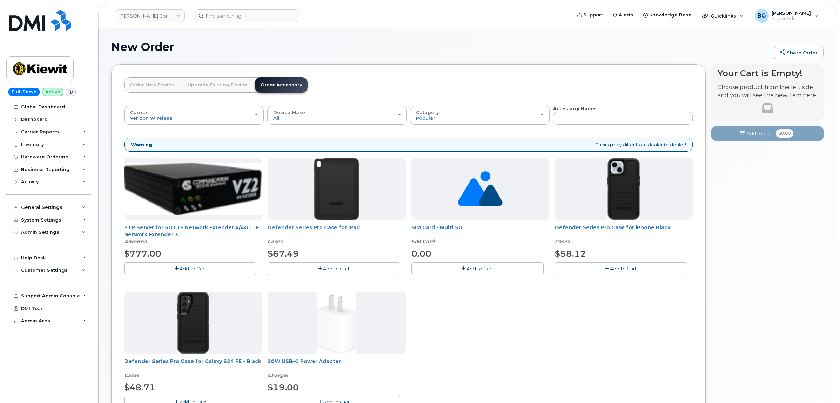
click at [542, 327] on div "PTP Server for 5G LTE Network Extender 4/4G LTE Network Extender 3 Antenna $777…" at bounding box center [408, 288] width 568 height 261
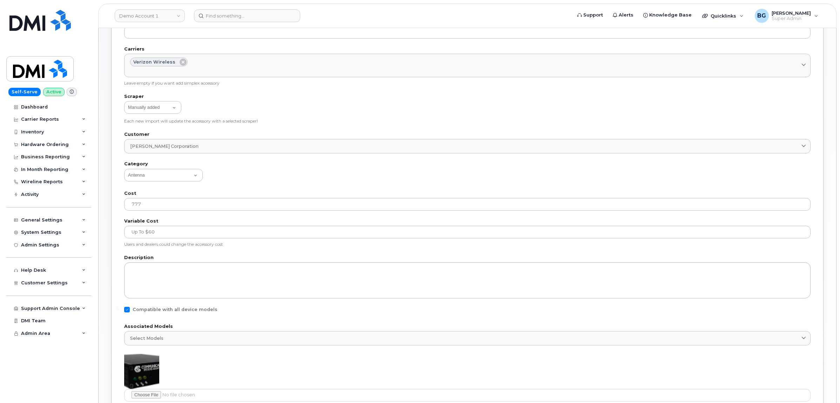
scroll to position [117, 0]
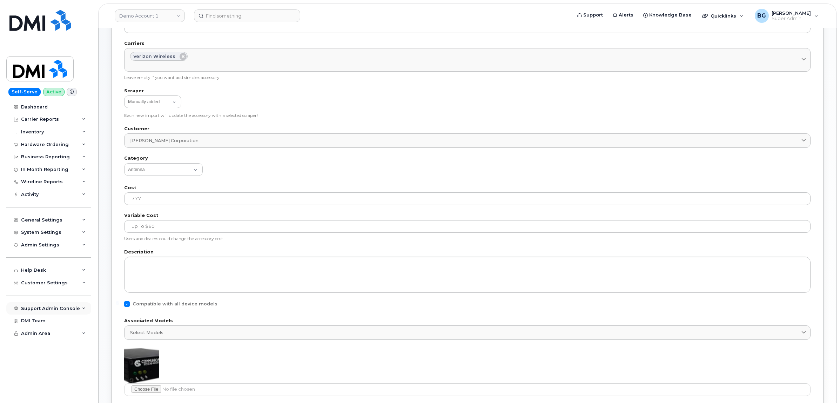
click at [48, 310] on div "Support Admin Console" at bounding box center [50, 308] width 59 height 6
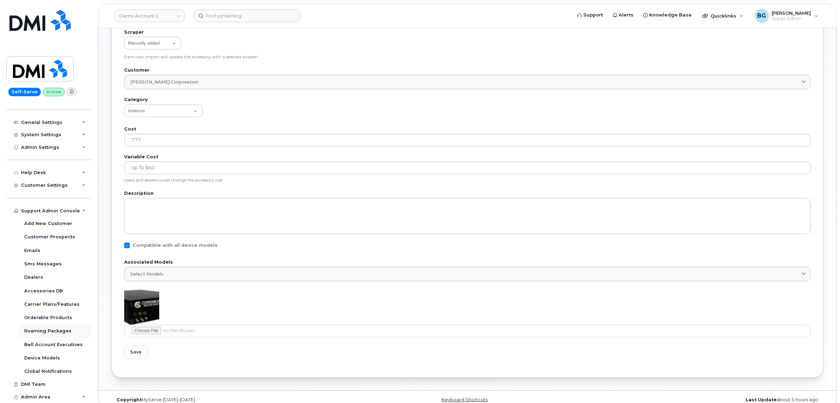
scroll to position [186, 0]
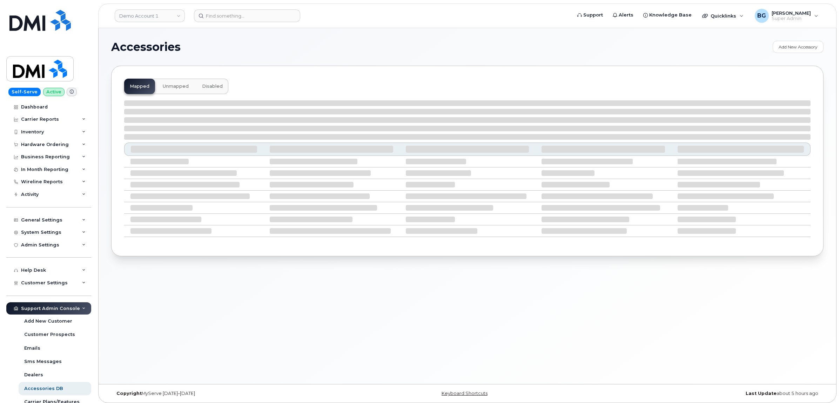
select select "null"
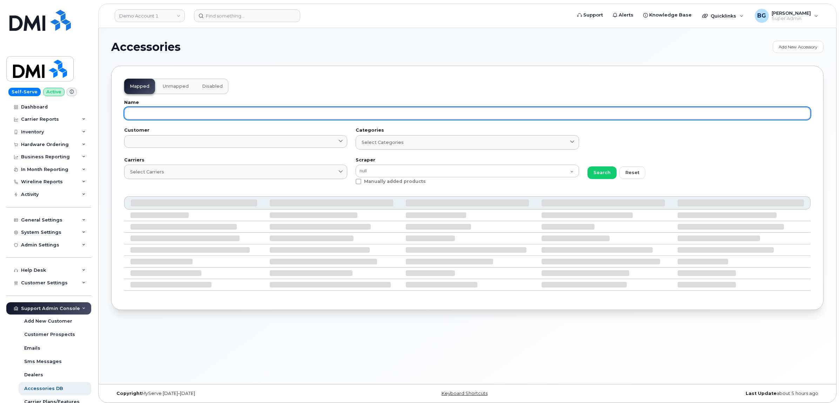
click at [168, 116] on input "text" at bounding box center [467, 113] width 686 height 13
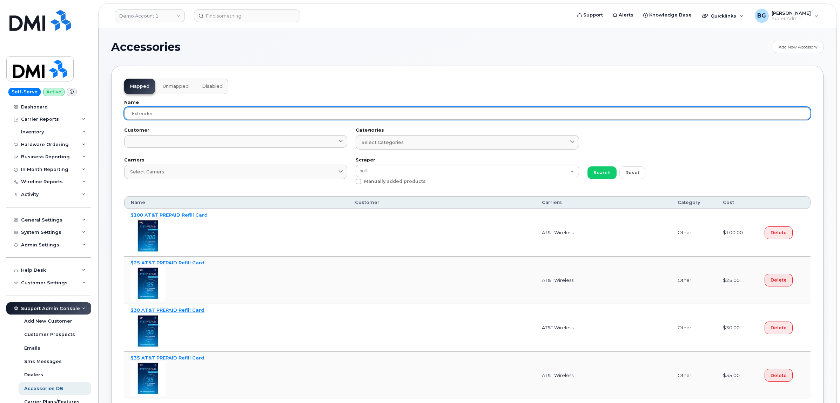
type input "extender"
click at [587, 166] on button "Search" at bounding box center [601, 172] width 29 height 13
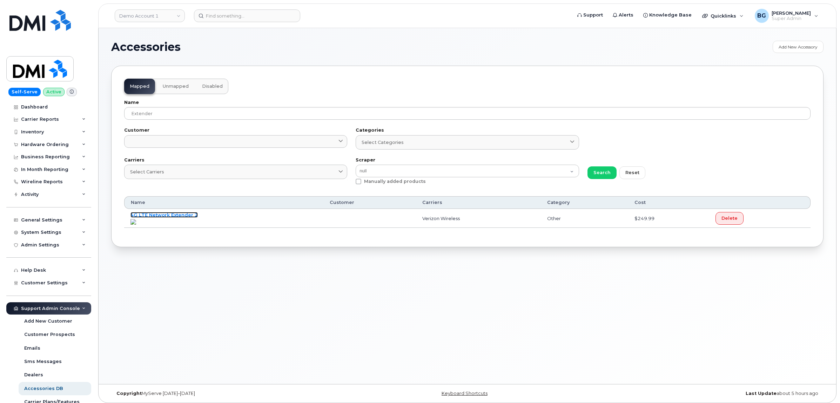
click at [173, 213] on link "4G LTE Network Extender 2" at bounding box center [163, 215] width 67 height 6
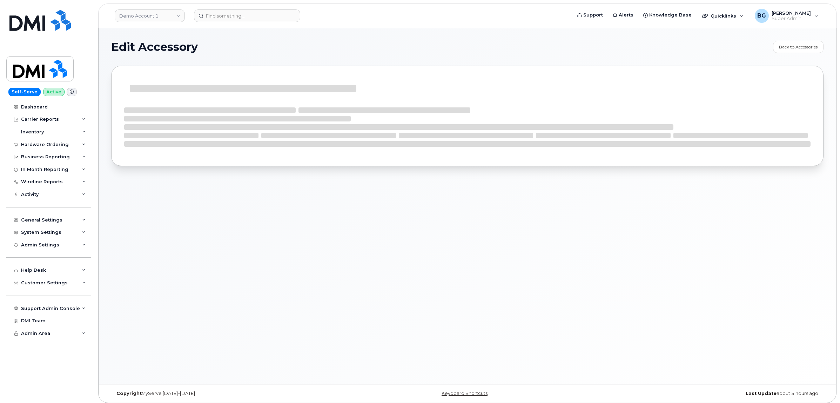
select select "verizon"
select select "Other"
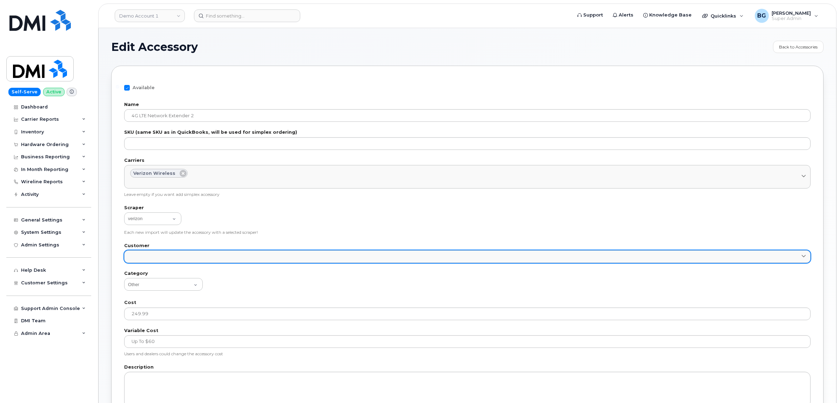
scroll to position [29, 0]
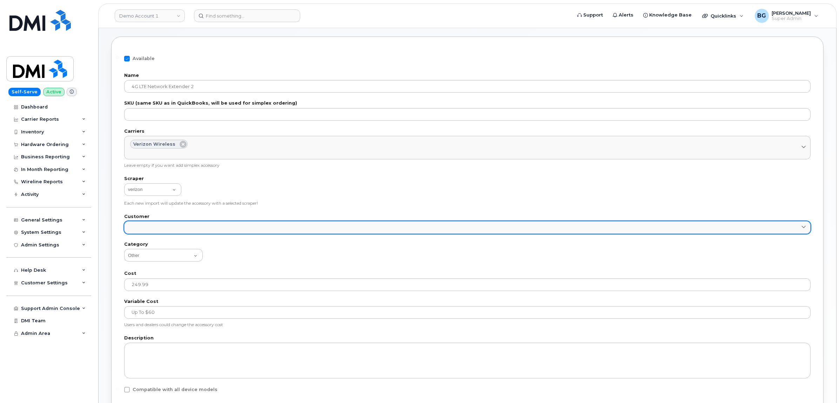
click at [176, 229] on link at bounding box center [467, 227] width 686 height 13
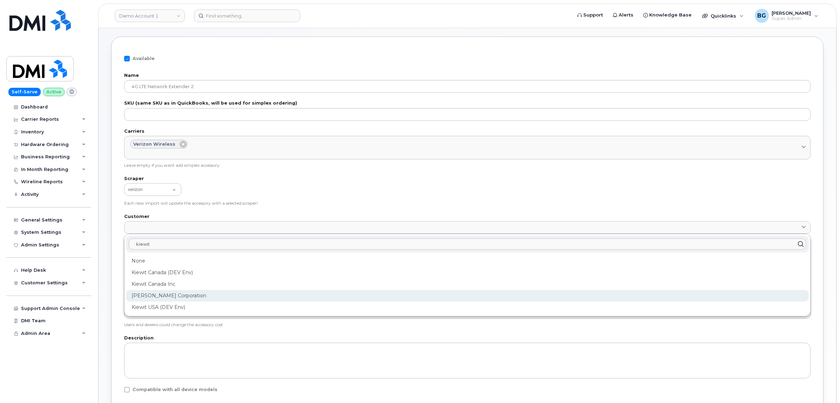
type input "kiewit"
click at [139, 292] on div "Kiewit Corporation" at bounding box center [467, 296] width 683 height 12
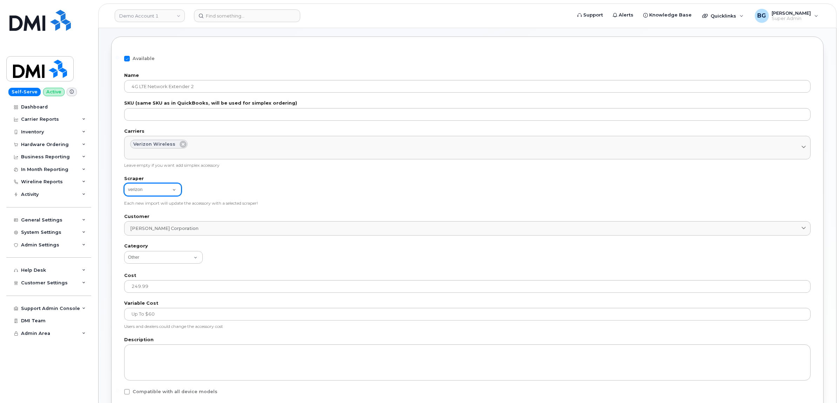
click at [153, 187] on select "Manually added att bell clearwest imagine_wireless jump rogers sask_tel sasktel…" at bounding box center [152, 189] width 57 height 13
click at [403, 182] on div "Scraper Manually added att bell clearwest imagine_wireless jump rogers sask_tel…" at bounding box center [467, 190] width 686 height 29
click at [167, 190] on select "Manually added att bell clearwest imagine_wireless jump rogers sask_tel sasktel…" at bounding box center [152, 189] width 57 height 13
select select
click at [124, 183] on select "Manually added att bell clearwest imagine_wireless jump rogers sask_tel sasktel…" at bounding box center [152, 189] width 57 height 13
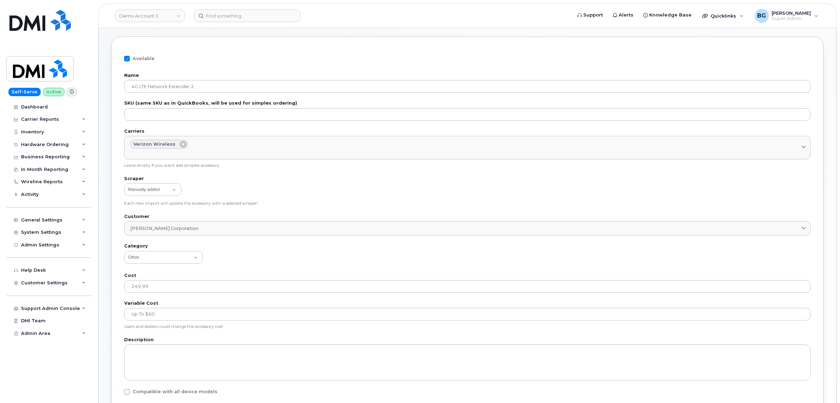
click at [344, 199] on div "Scraper Manually added att bell clearwest imagine_wireless jump rogers sask_tel…" at bounding box center [467, 190] width 686 height 29
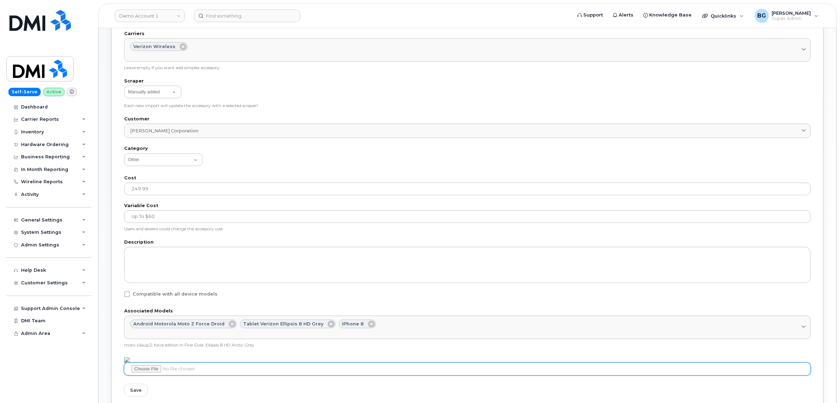
scroll to position [175, 0]
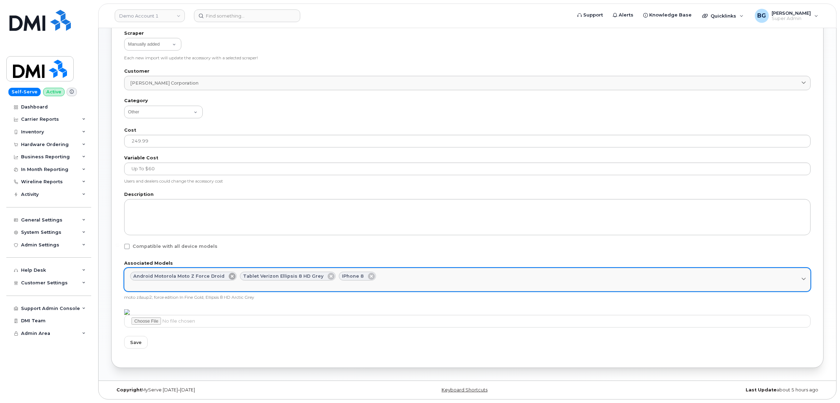
click at [229, 275] on icon at bounding box center [232, 275] width 7 height 7
click at [218, 274] on icon at bounding box center [221, 275] width 7 height 7
click at [162, 274] on icon at bounding box center [162, 275] width 7 height 7
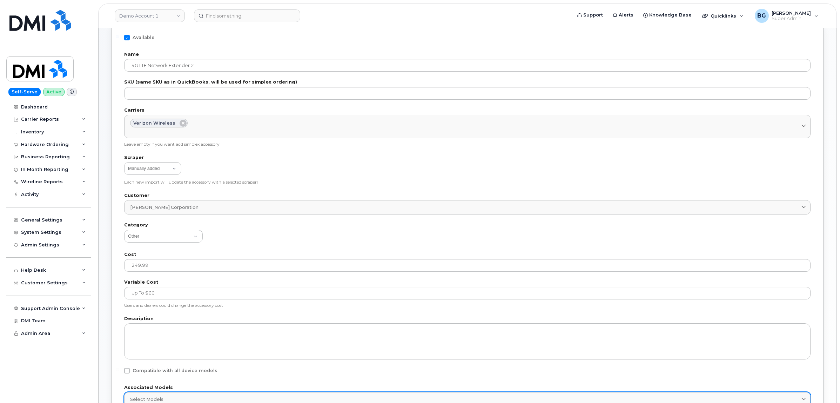
scroll to position [49, 0]
click at [186, 239] on select "Antenna Audio Batteries & Doors Batteries & Power Battery Belt Clips & Cases Bl…" at bounding box center [163, 237] width 79 height 13
click at [126, 373] on span at bounding box center [127, 372] width 6 height 6
click at [119, 372] on input "Compatible with all device models" at bounding box center [118, 371] width 4 height 4
checkbox input "true"
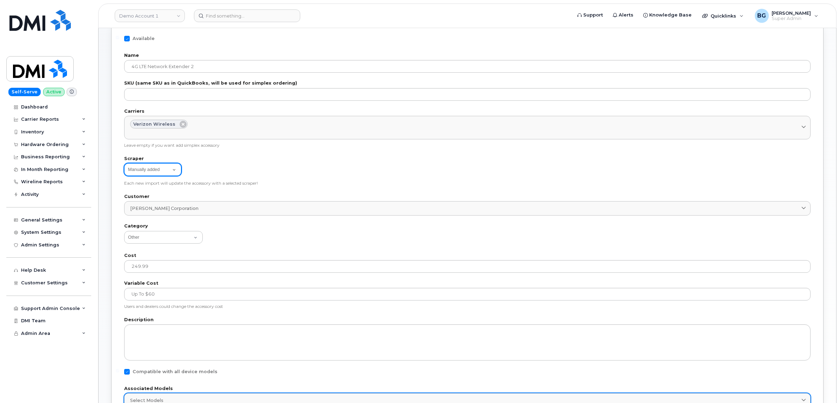
click at [151, 172] on select "Manually added att bell clearwest imagine_wireless jump rogers sask_tel sasktel…" at bounding box center [152, 169] width 57 height 13
click at [378, 160] on label "Scraper" at bounding box center [467, 158] width 686 height 5
click at [175, 234] on select "Antenna Audio Batteries & Doors Batteries & Power Battery Belt Clips & Cases Bl…" at bounding box center [163, 237] width 79 height 13
select select "Antenna"
click at [124, 231] on select "Antenna Audio Batteries & Doors Batteries & Power Battery Belt Clips & Cases Bl…" at bounding box center [163, 237] width 79 height 13
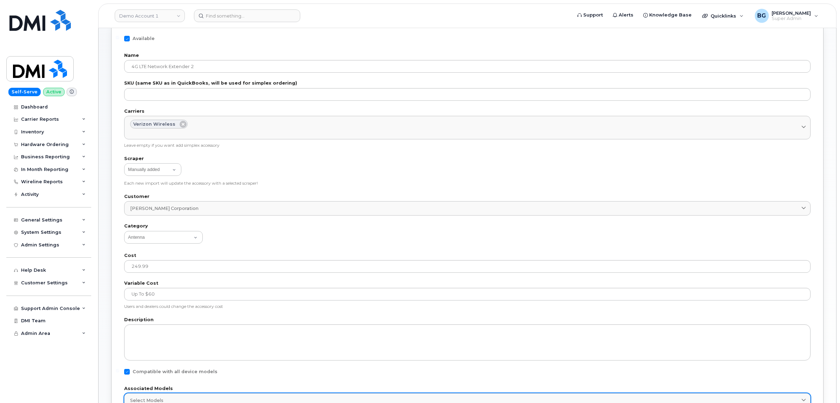
click at [341, 141] on div "Carriers Verizon Wireless Select Carriers Bell Telus Rogers T-Mobile US Cellula…" at bounding box center [467, 128] width 686 height 39
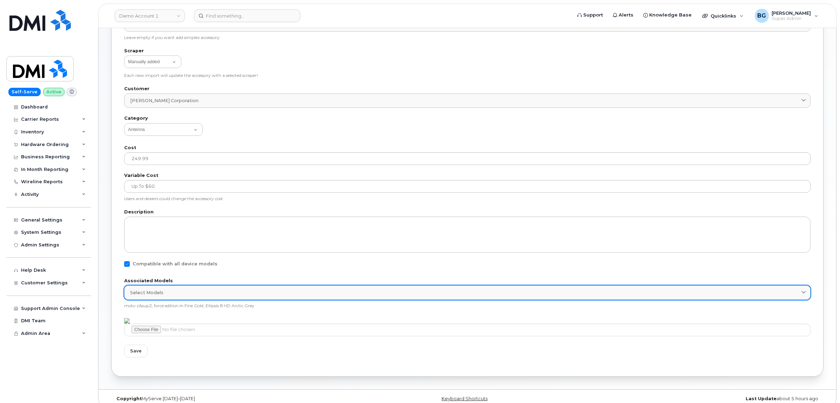
scroll to position [166, 0]
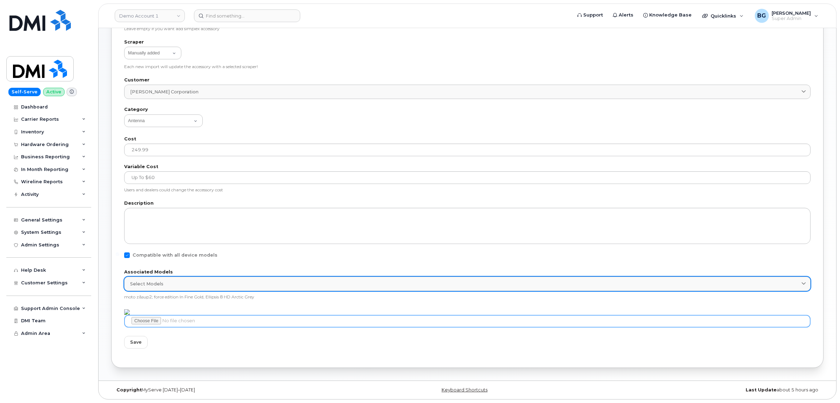
click at [149, 321] on input "file" at bounding box center [467, 321] width 686 height 13
type input "C:\fakepath\4glte extender.png"
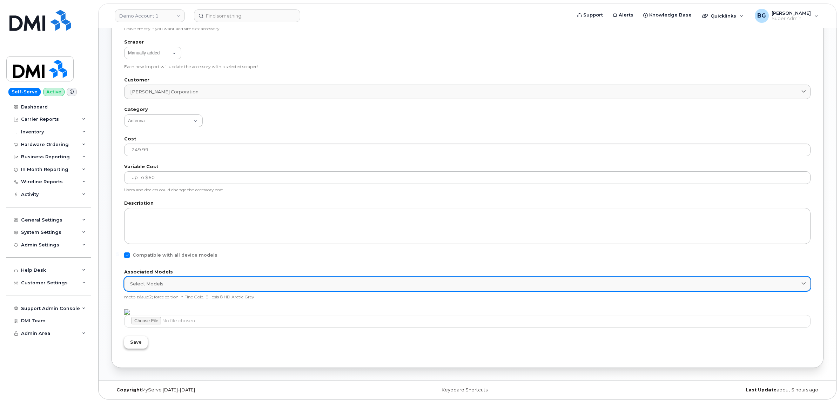
click at [138, 344] on span "Save" at bounding box center [136, 341] width 12 height 7
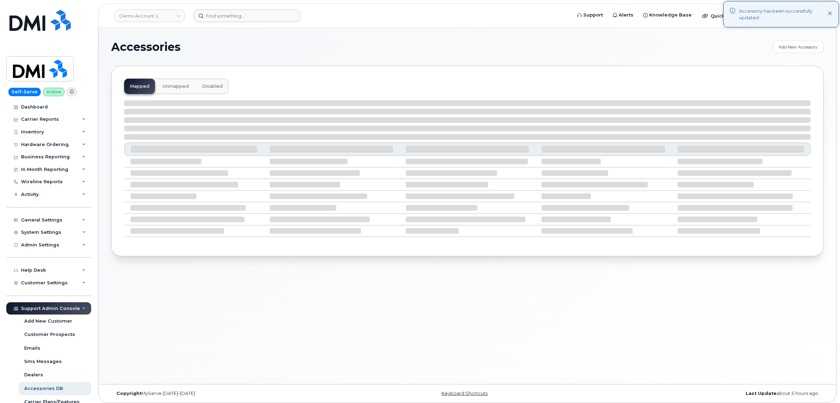
select select "null"
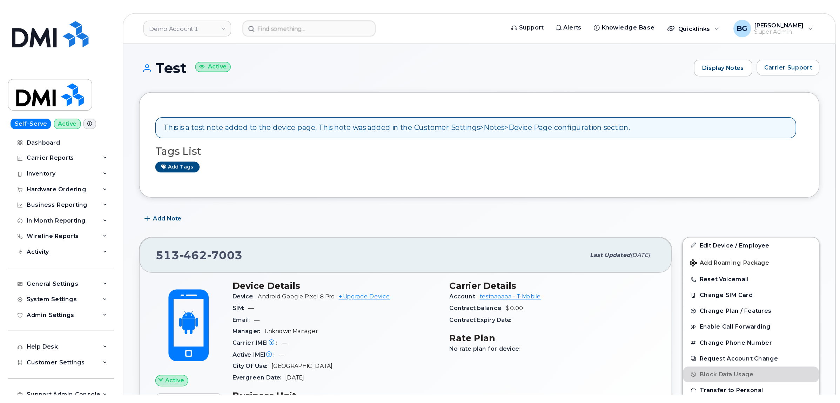
scroll to position [269, 0]
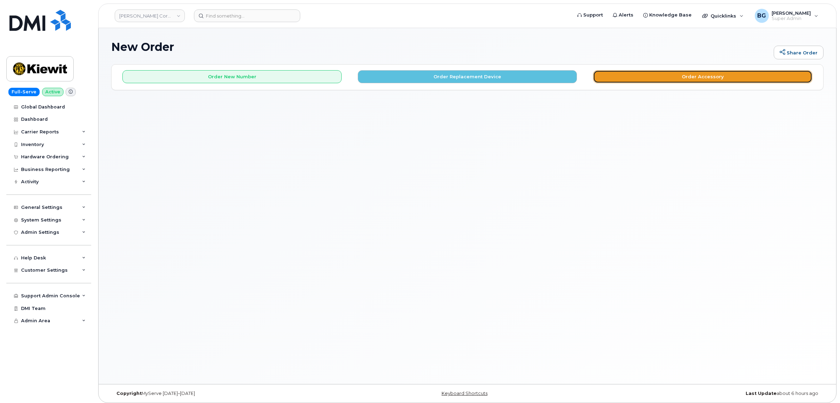
click at [719, 79] on button "Order Accessory" at bounding box center [702, 76] width 219 height 13
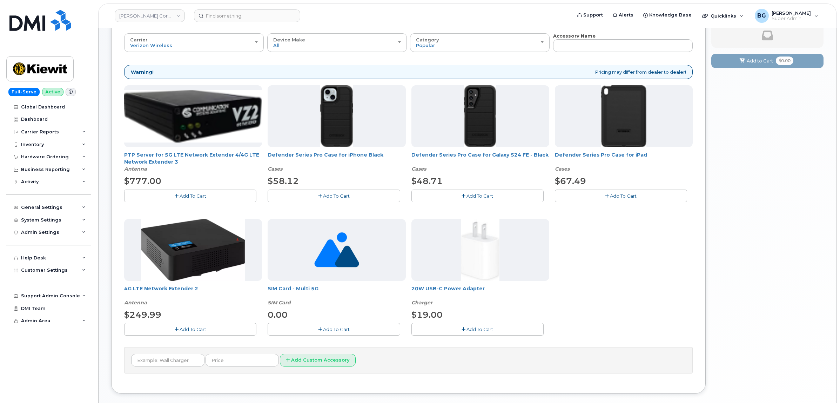
scroll to position [58, 0]
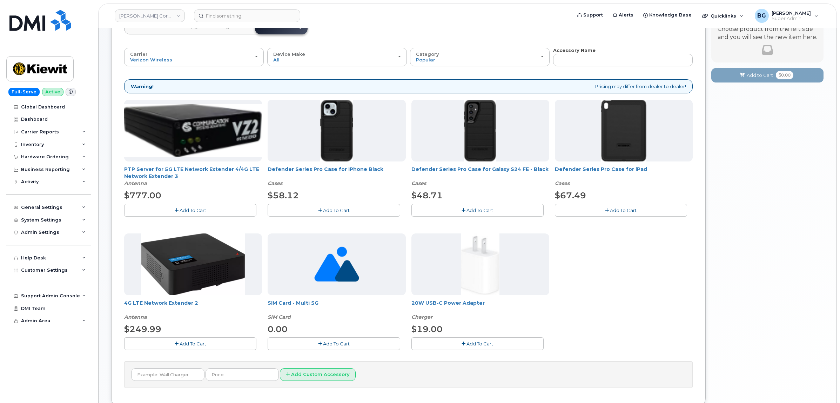
click at [768, 181] on div "Your Cart is Empty! Choose product from the left side and you will see the new …" at bounding box center [767, 212] width 112 height 412
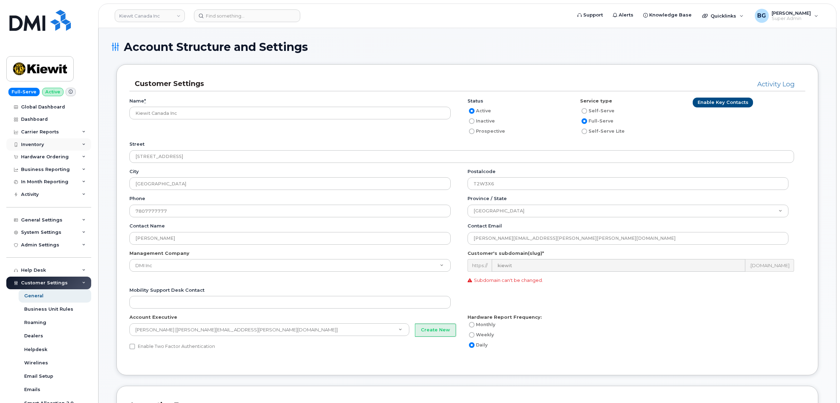
click at [33, 142] on div "Inventory" at bounding box center [32, 145] width 23 height 6
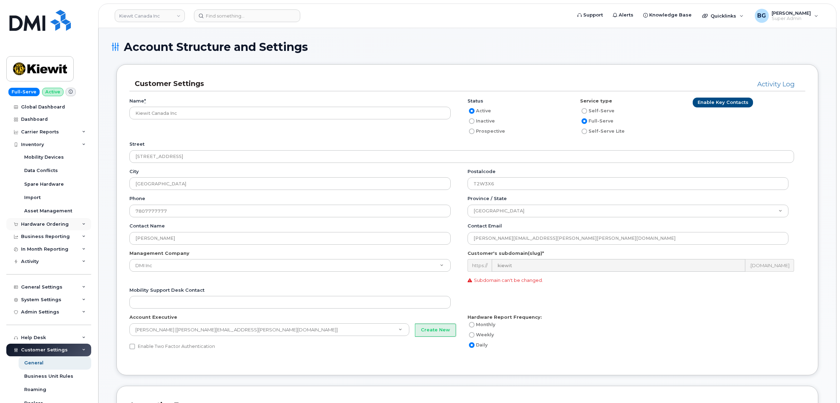
click at [32, 224] on div "Hardware Ordering" at bounding box center [45, 224] width 48 height 6
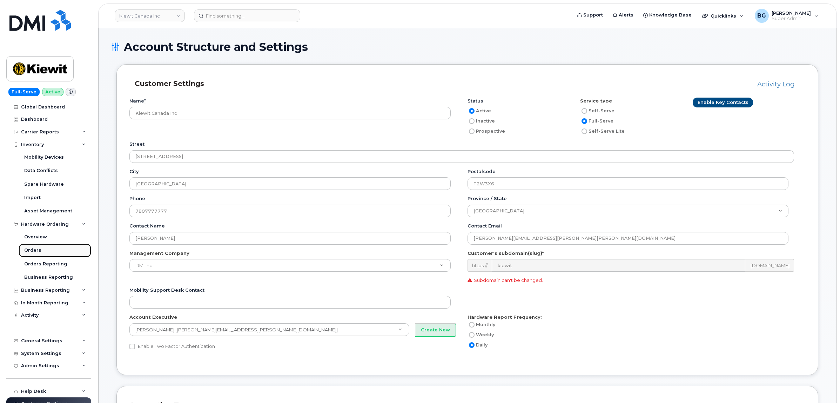
click at [30, 246] on link "Orders" at bounding box center [55, 249] width 73 height 13
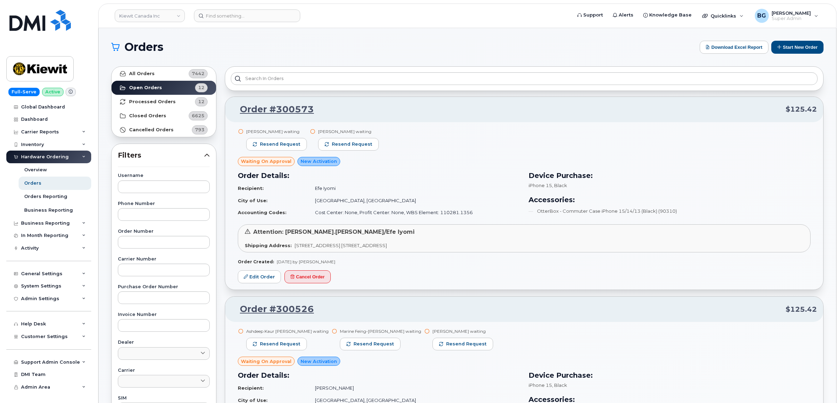
click at [476, 155] on div "Sharon Henry waiting Resend request Paul Andrews waiting Resend request" at bounding box center [524, 142] width 573 height 29
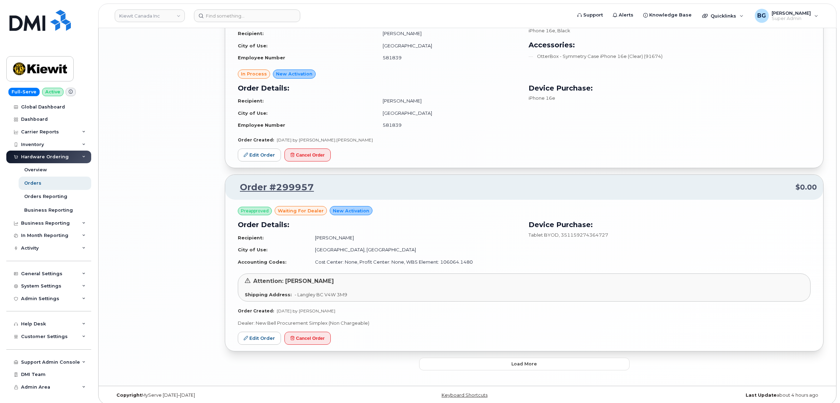
scroll to position [1388, 0]
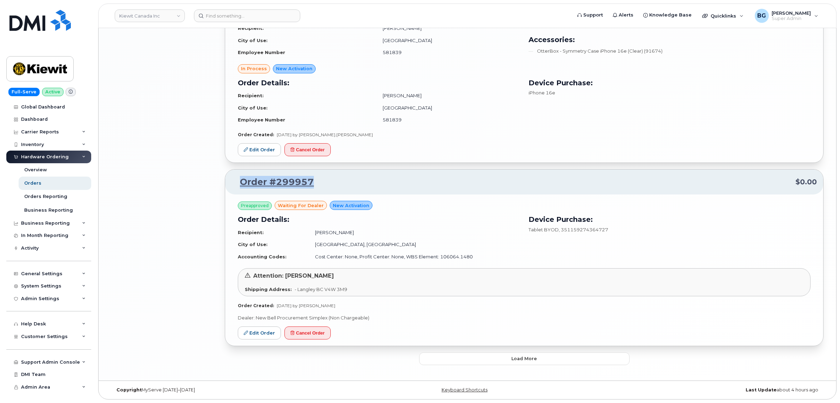
drag, startPoint x: 321, startPoint y: 181, endPoint x: 236, endPoint y: 183, distance: 85.2
click at [236, 183] on p "Order #299957 $0.00" at bounding box center [523, 182] width 585 height 13
copy link "Order #299957"
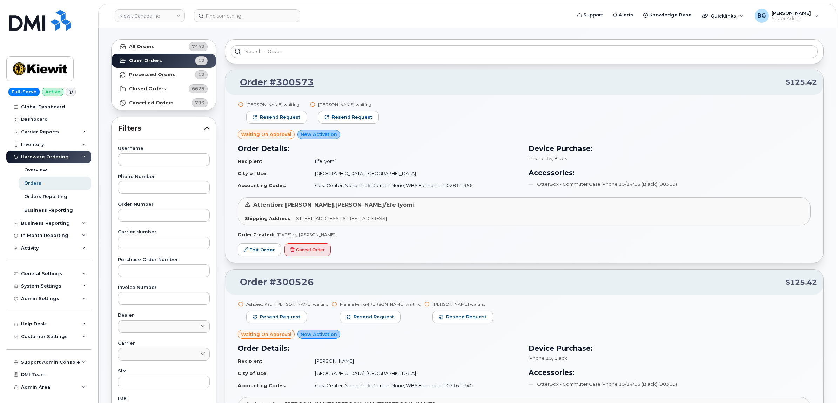
scroll to position [15, 0]
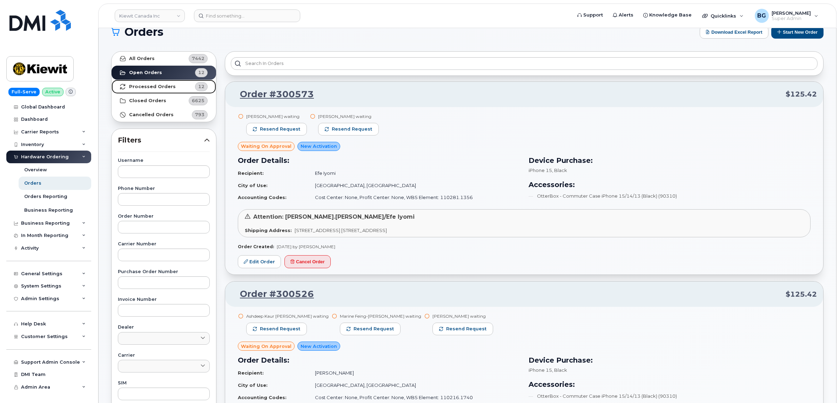
click at [161, 84] on strong "Processed Orders" at bounding box center [152, 87] width 47 height 6
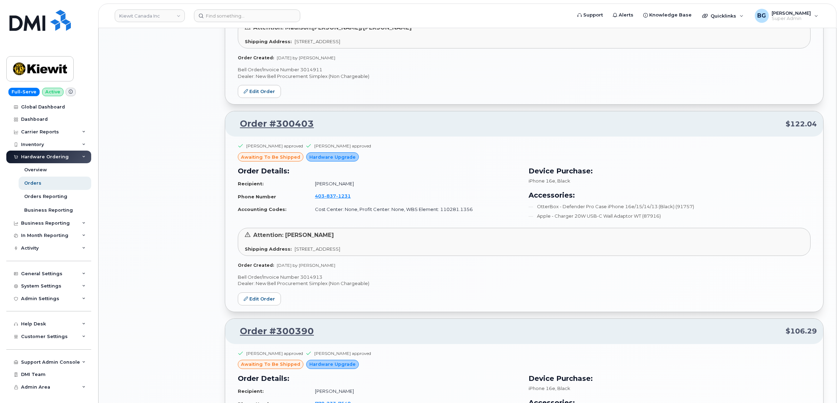
scroll to position [1338, 0]
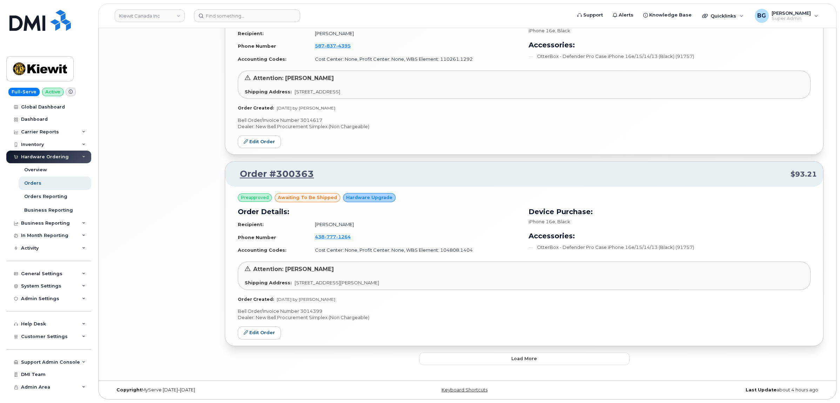
click at [510, 355] on button "Load more" at bounding box center [524, 358] width 210 height 13
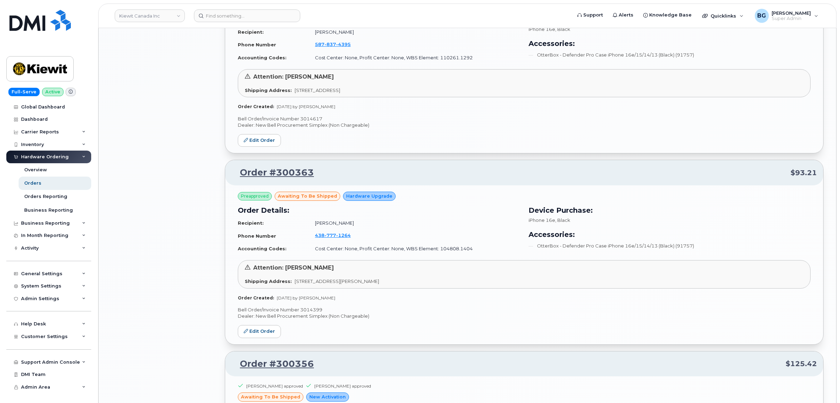
scroll to position [2129, 0]
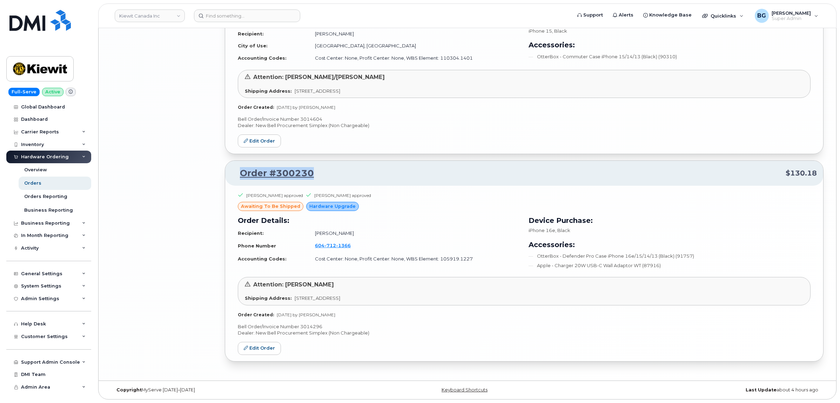
drag, startPoint x: 319, startPoint y: 173, endPoint x: 237, endPoint y: 173, distance: 82.0
click at [237, 173] on p "Order #300230 $130.18" at bounding box center [523, 173] width 585 height 13
copy link "Order #300230"
